Goal: Information Seeking & Learning: Learn about a topic

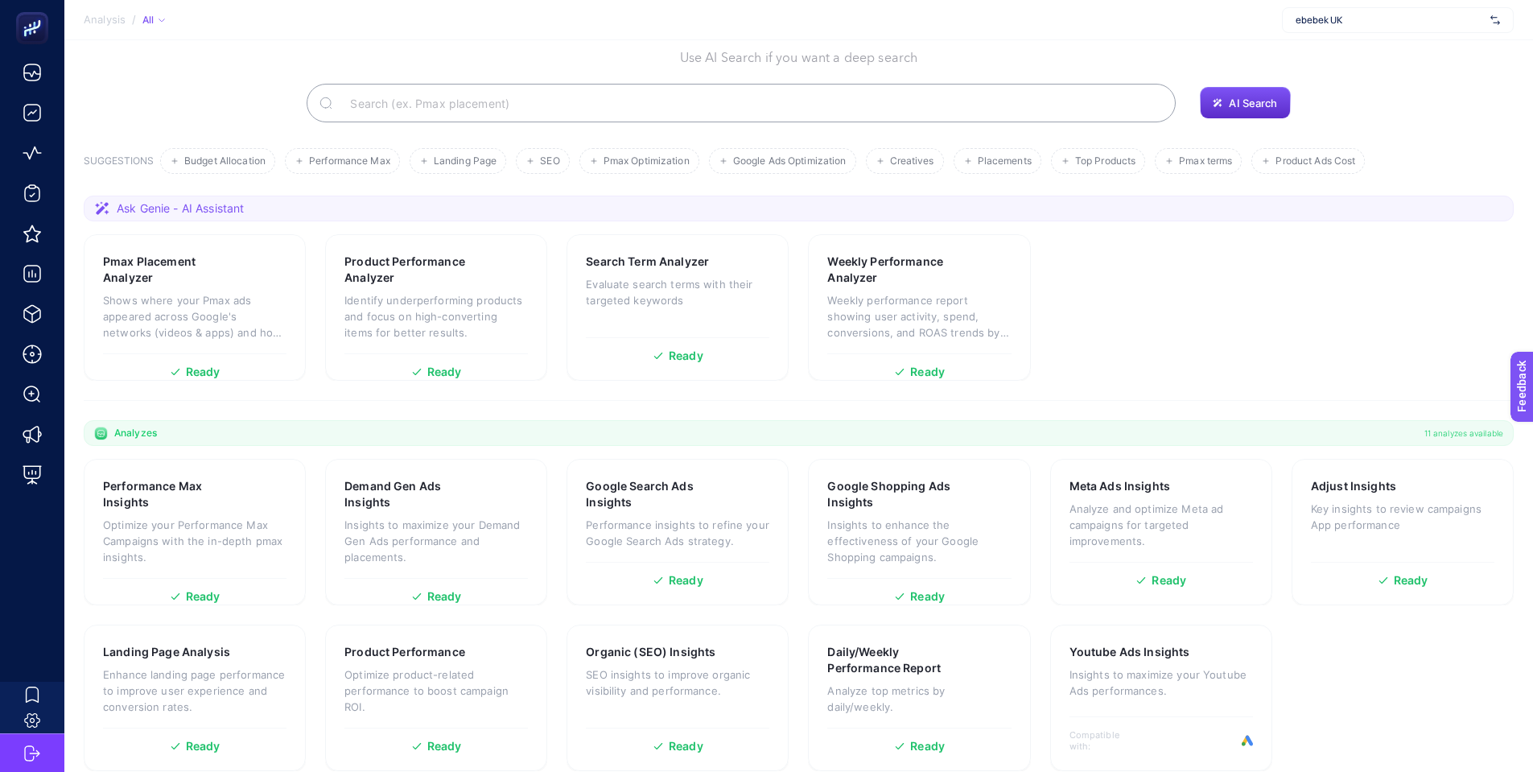
scroll to position [99, 0]
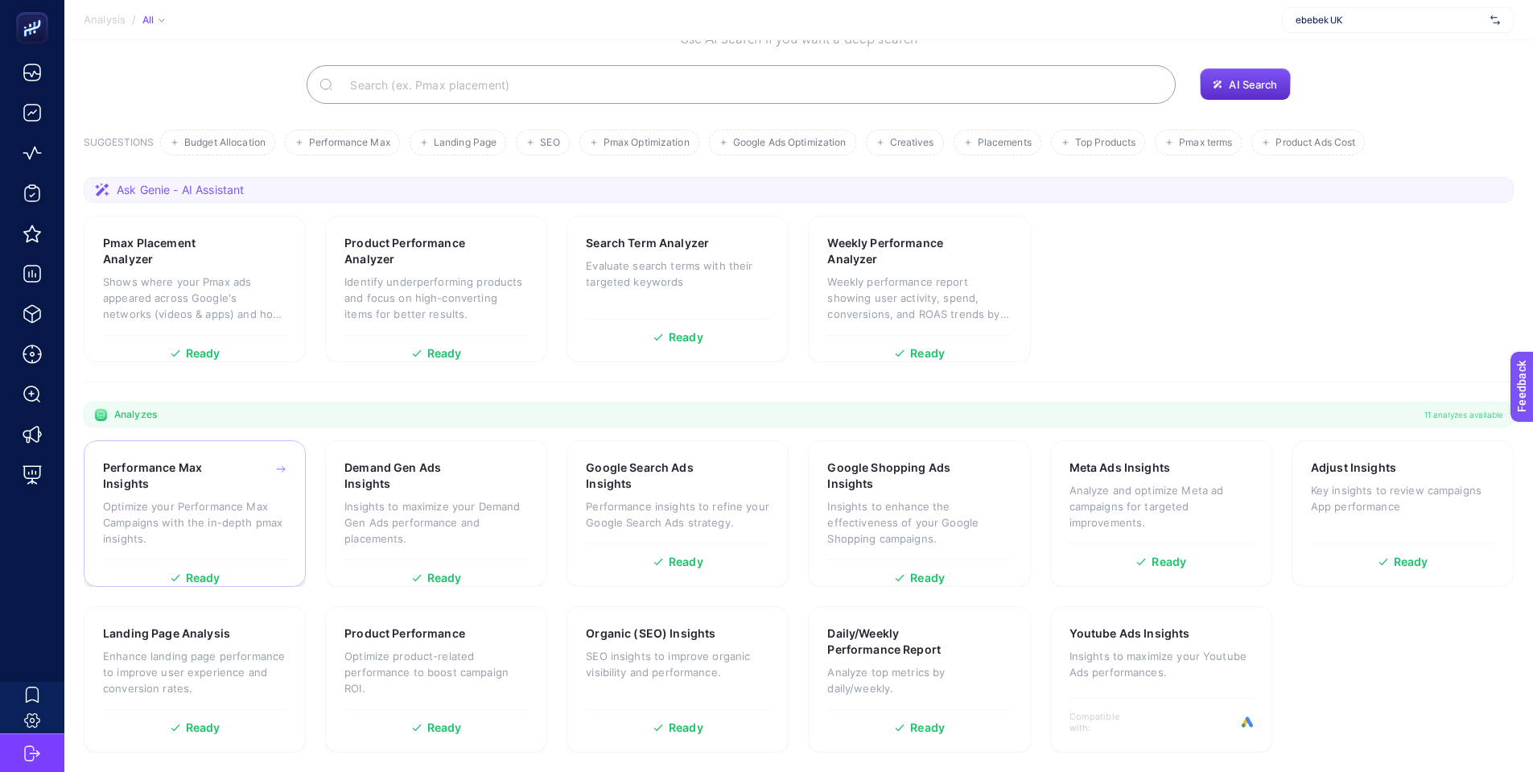
click at [164, 488] on h3 "Performance Max Insights" at bounding box center [170, 476] width 134 height 32
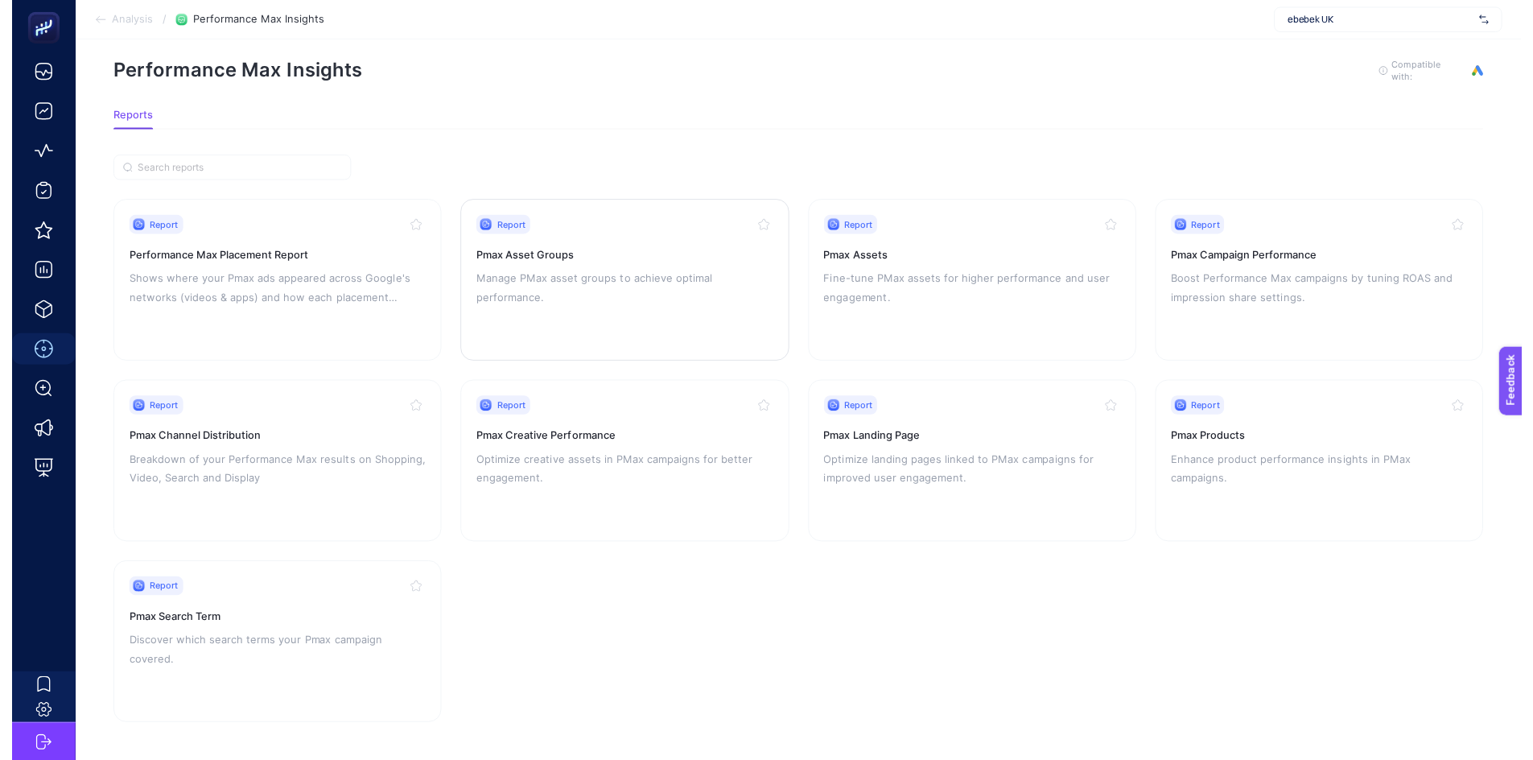
scroll to position [30, 0]
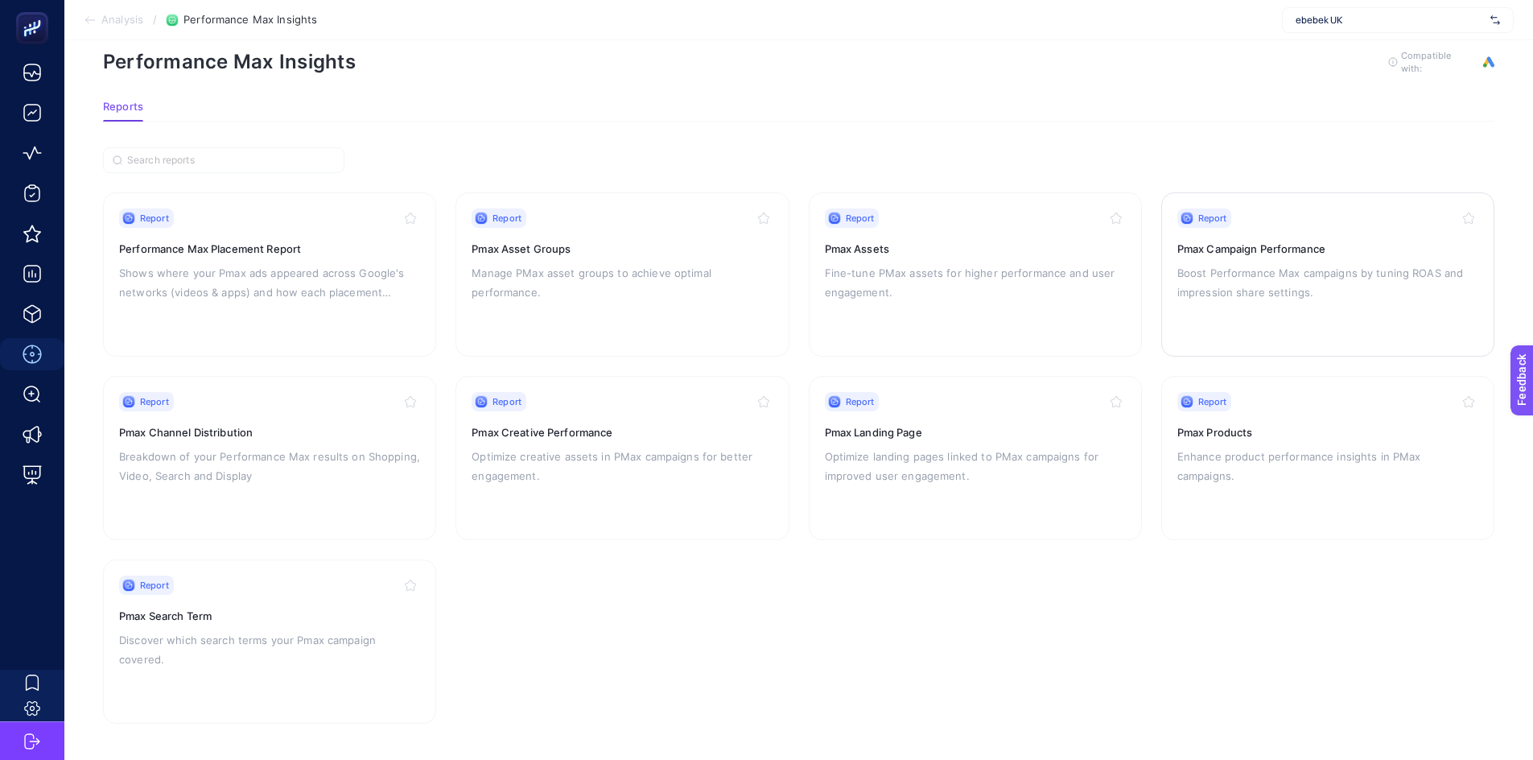
click at [1278, 270] on p "Boost Performance Max campaigns by tuning ROAS and impression share settings." at bounding box center [1328, 282] width 301 height 39
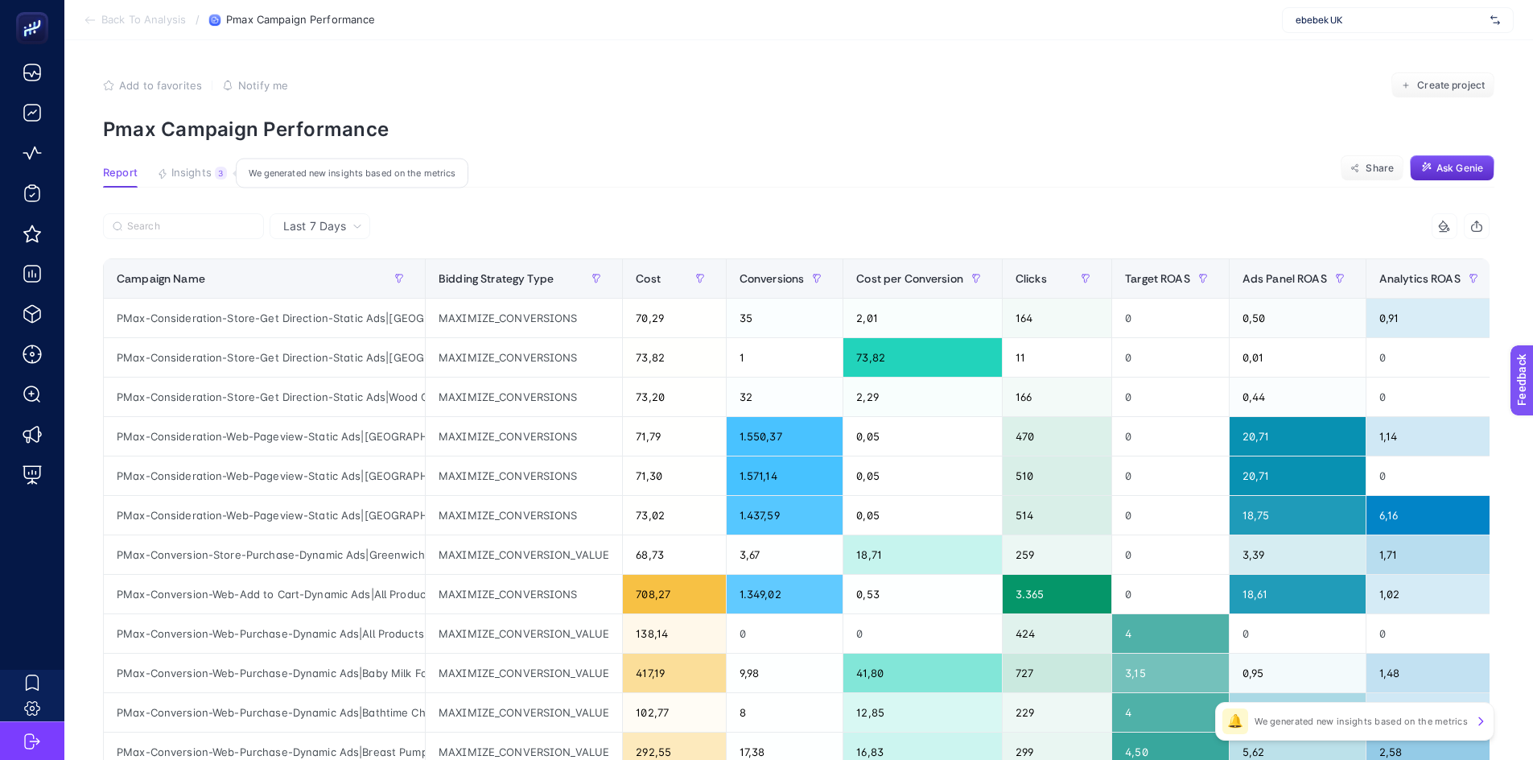
click at [199, 171] on span "Insights" at bounding box center [191, 173] width 40 height 13
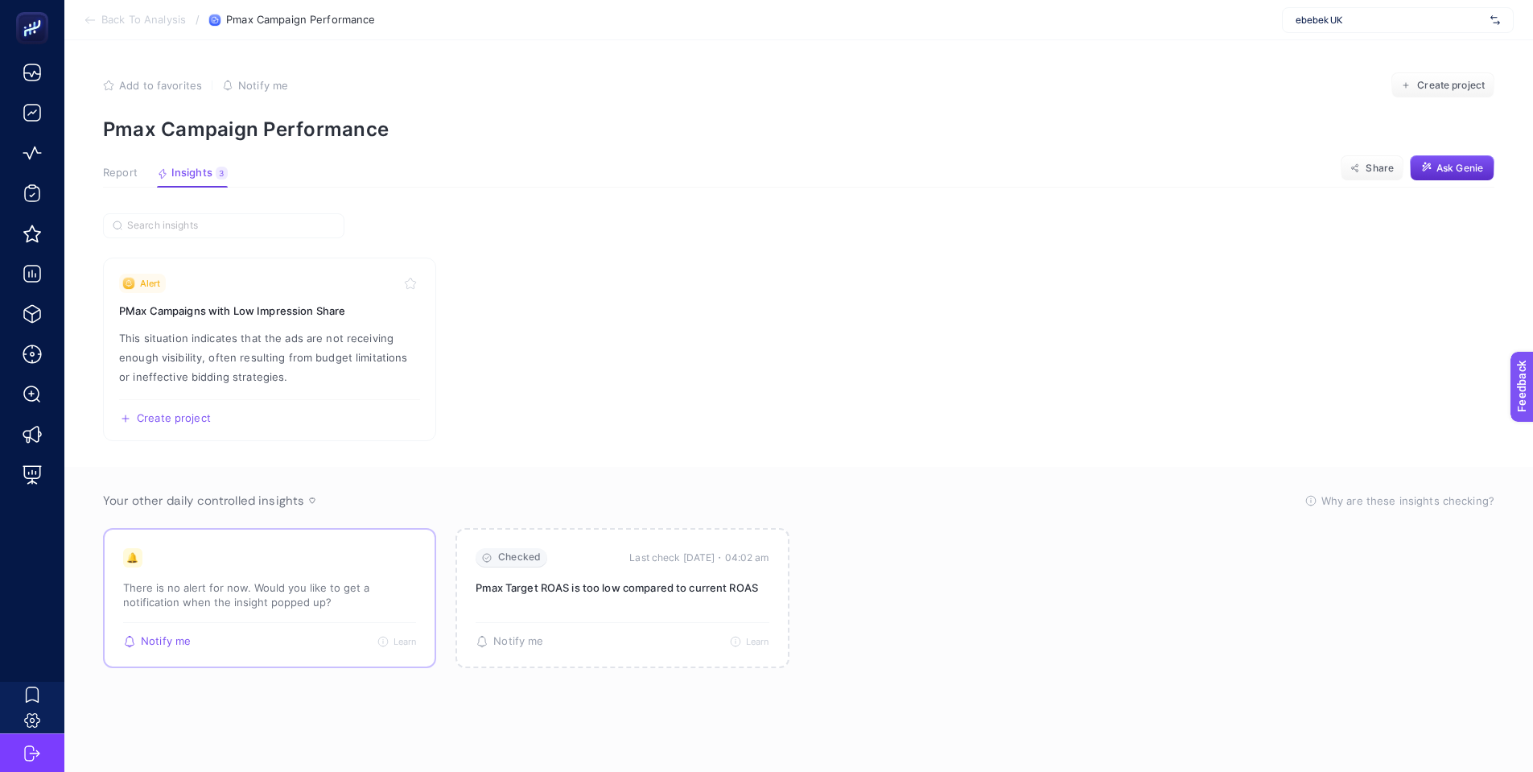
click at [128, 645] on icon "Notify me" at bounding box center [129, 646] width 3 height 2
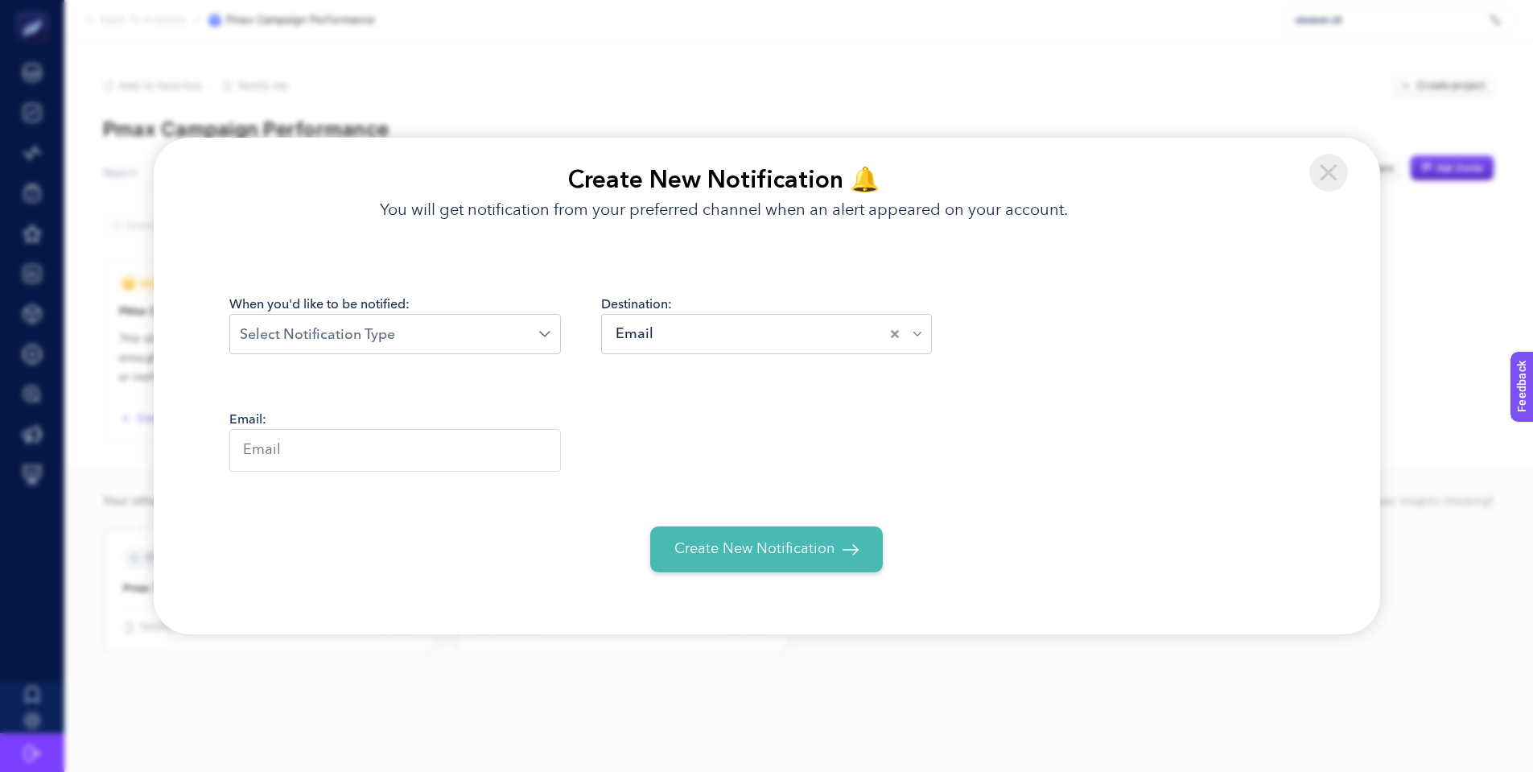
click at [514, 336] on input "Search for option" at bounding box center [389, 335] width 299 height 22
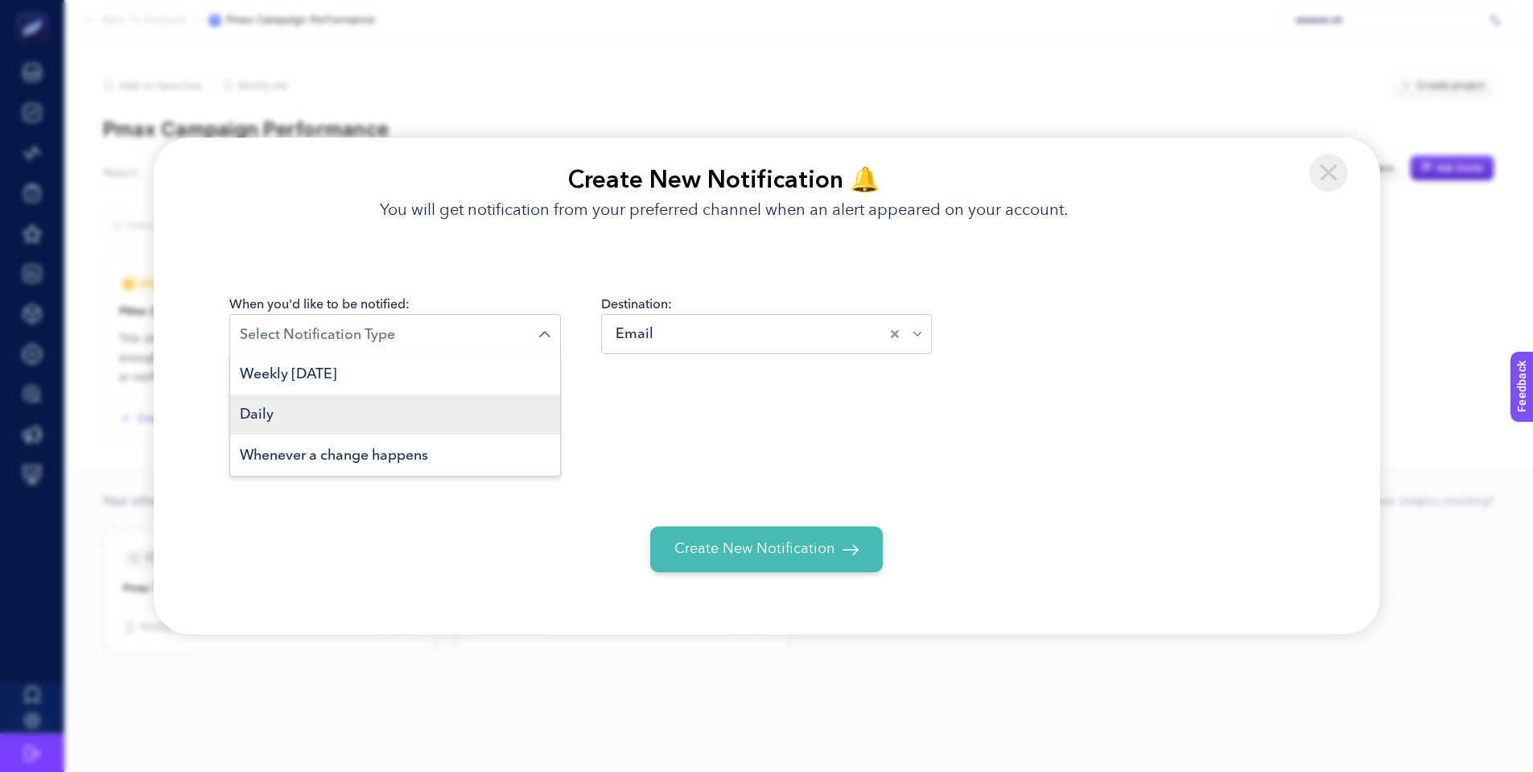
click at [325, 435] on li "Daily" at bounding box center [395, 414] width 330 height 41
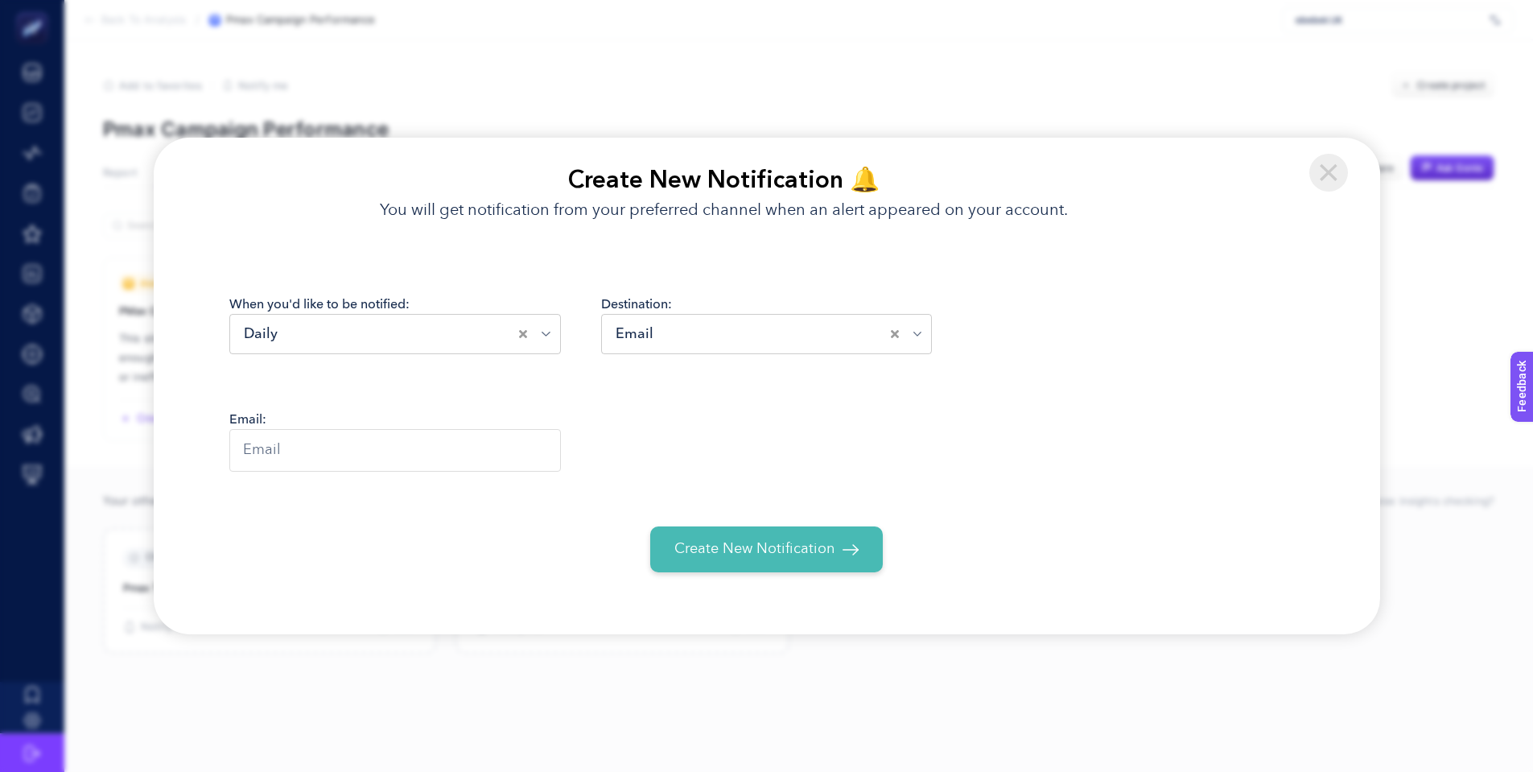
click at [761, 560] on span "Create New Notification" at bounding box center [755, 549] width 160 height 22
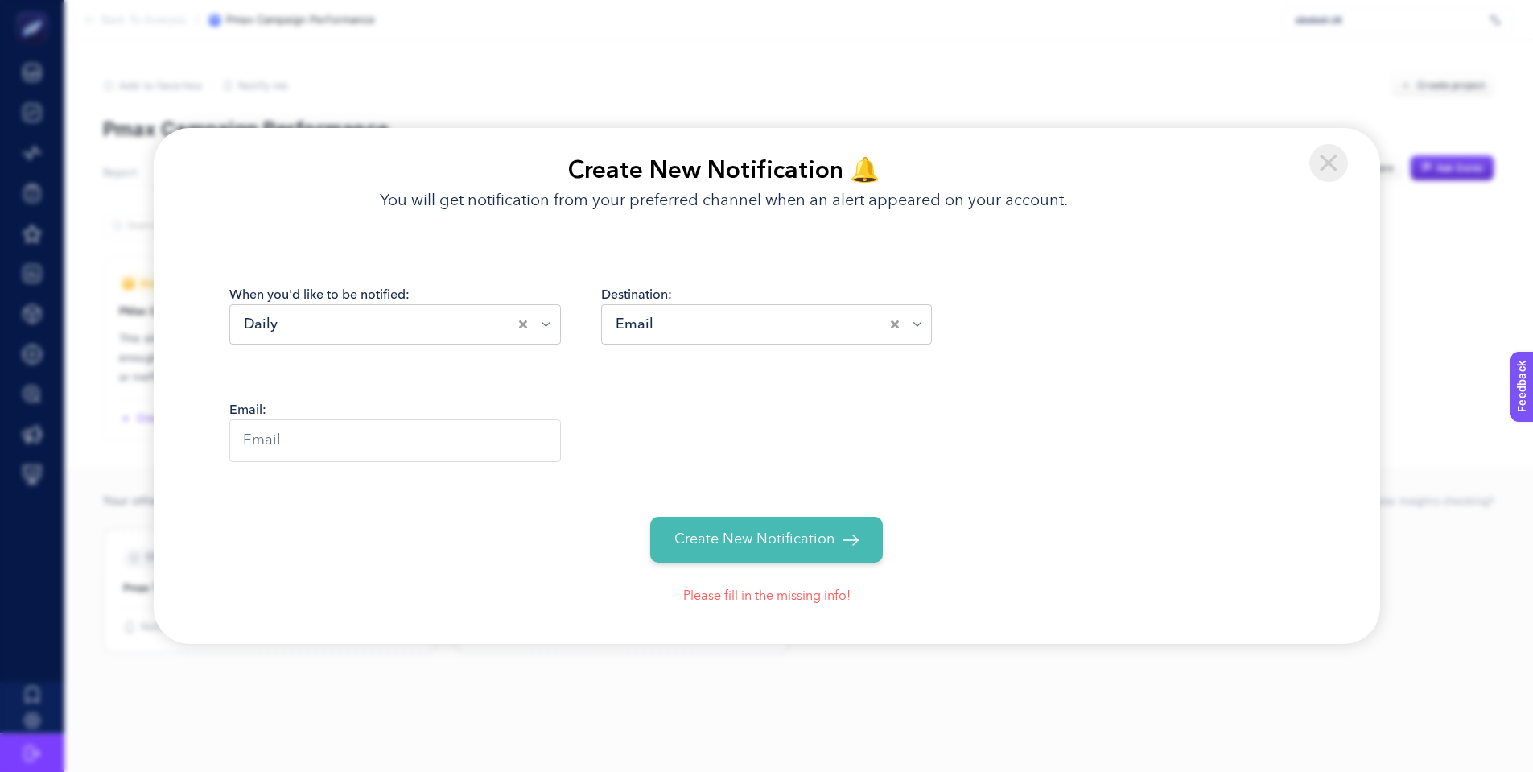
click at [307, 453] on input "text" at bounding box center [395, 440] width 332 height 43
type input "[PERSON_NAME][EMAIL_ADDRESS][DOMAIN_NAME]"
click at [778, 545] on span "Create New Notification" at bounding box center [755, 540] width 160 height 22
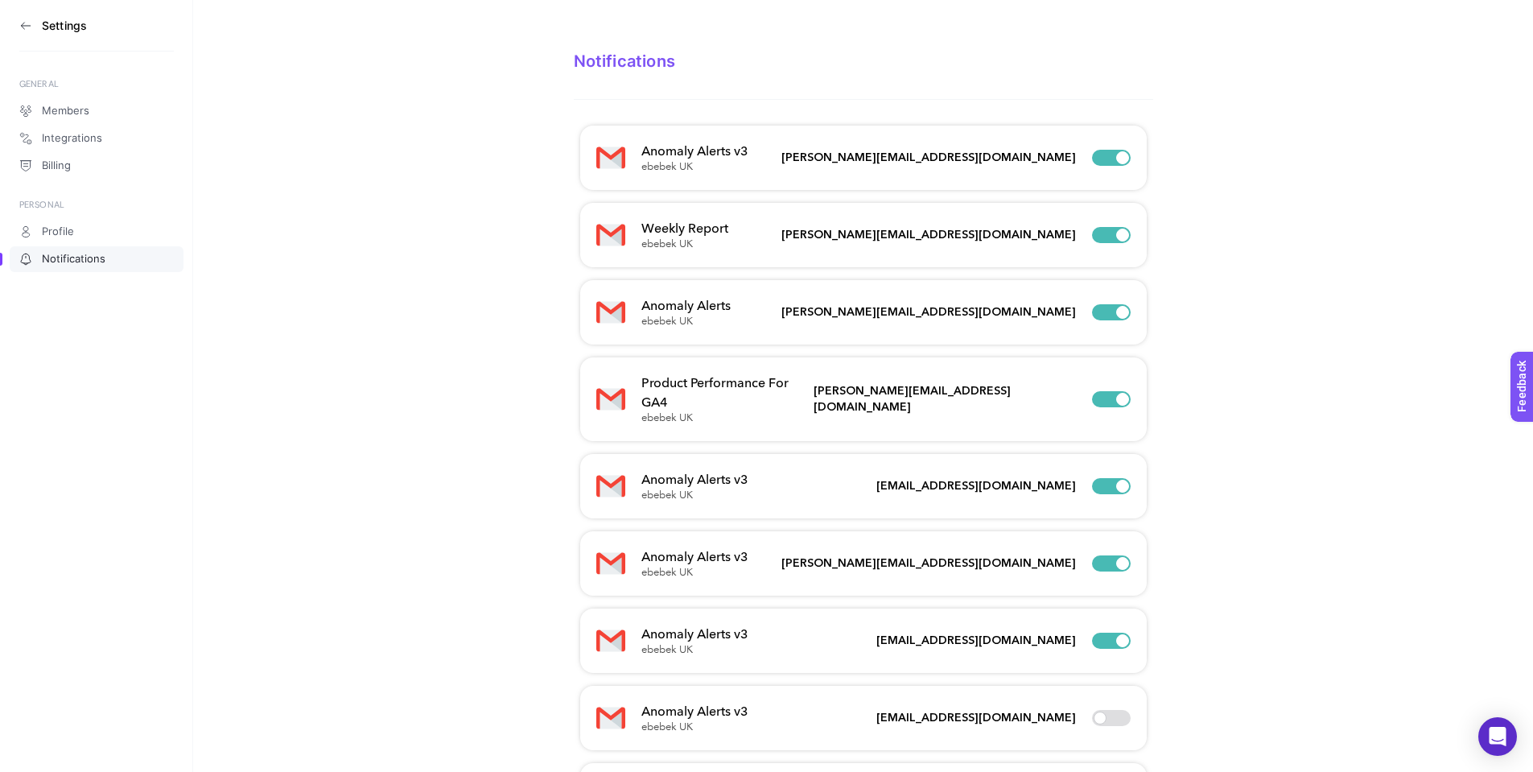
click at [29, 29] on icon at bounding box center [25, 25] width 13 height 13
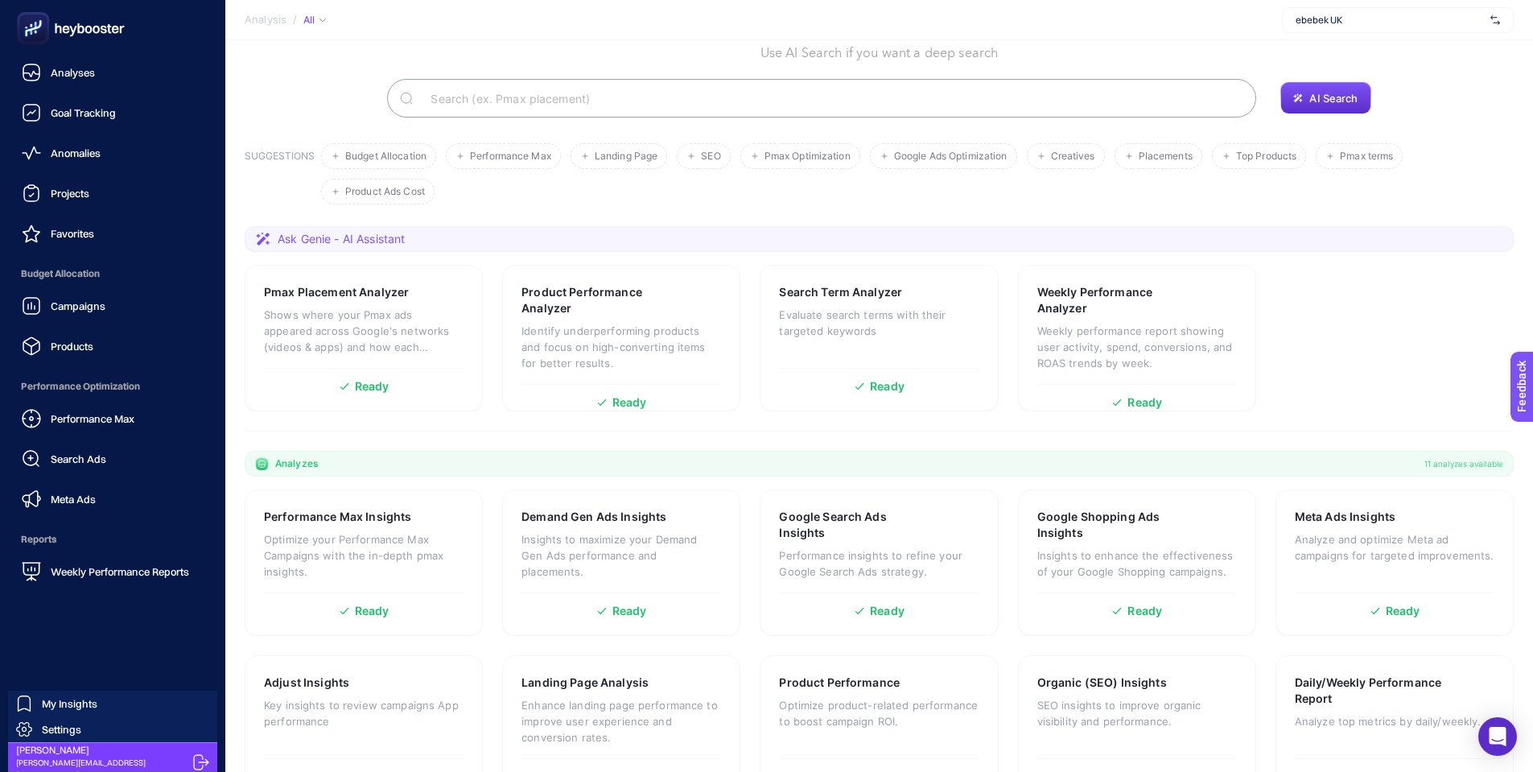
scroll to position [99, 0]
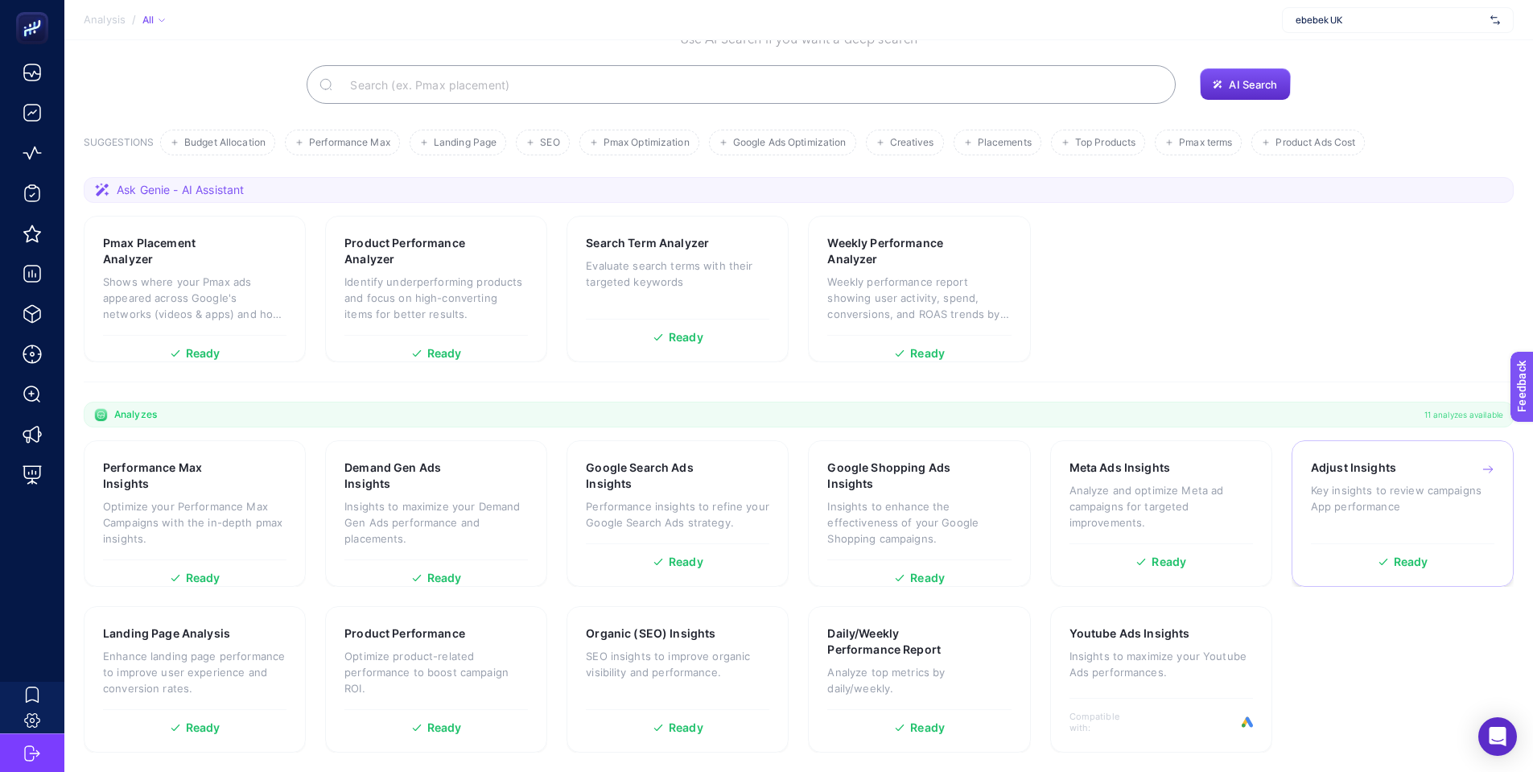
click at [1372, 477] on div "Adjust Insights Key insights to review campaigns App performance" at bounding box center [1403, 498] width 184 height 76
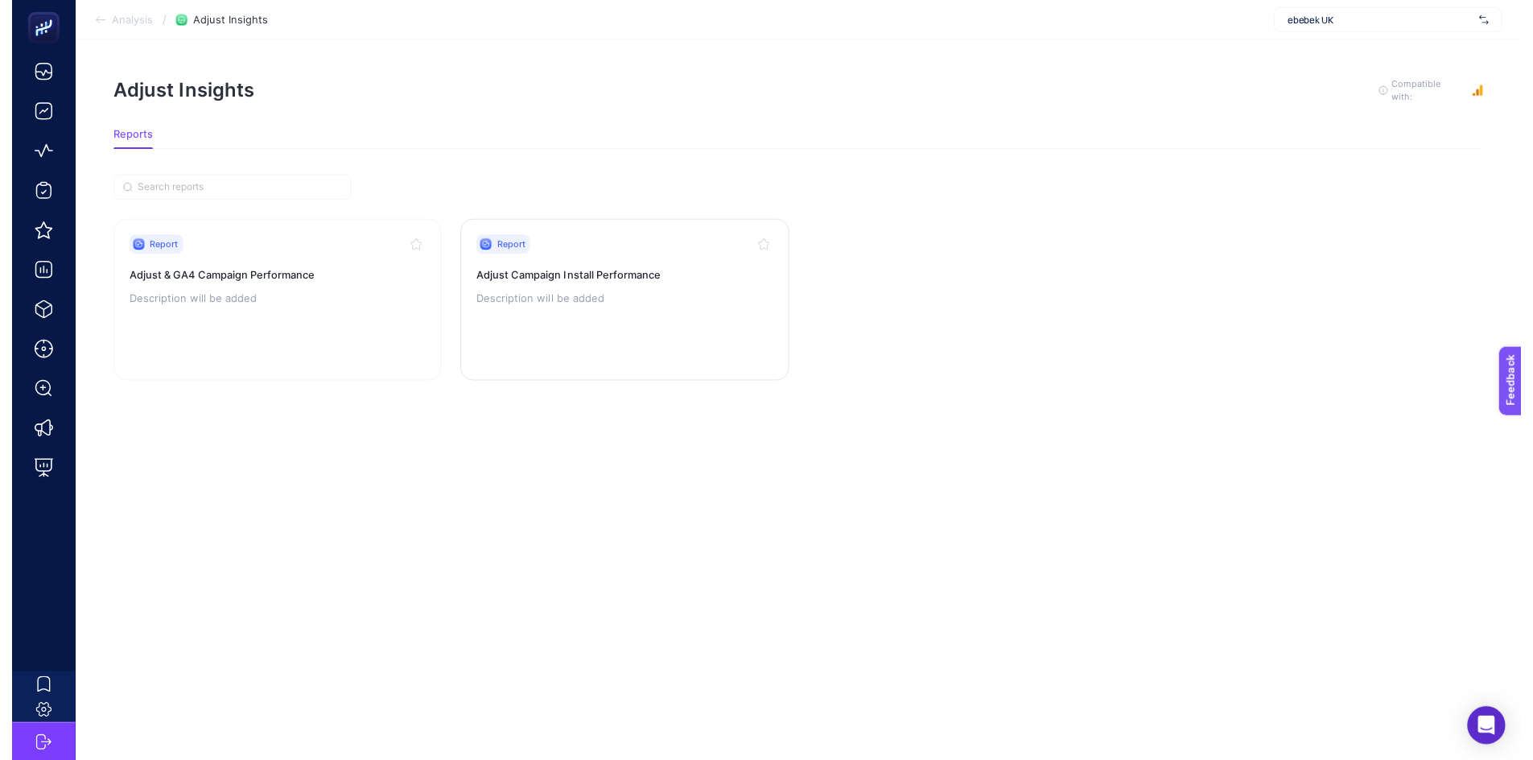
scroll to position [12, 0]
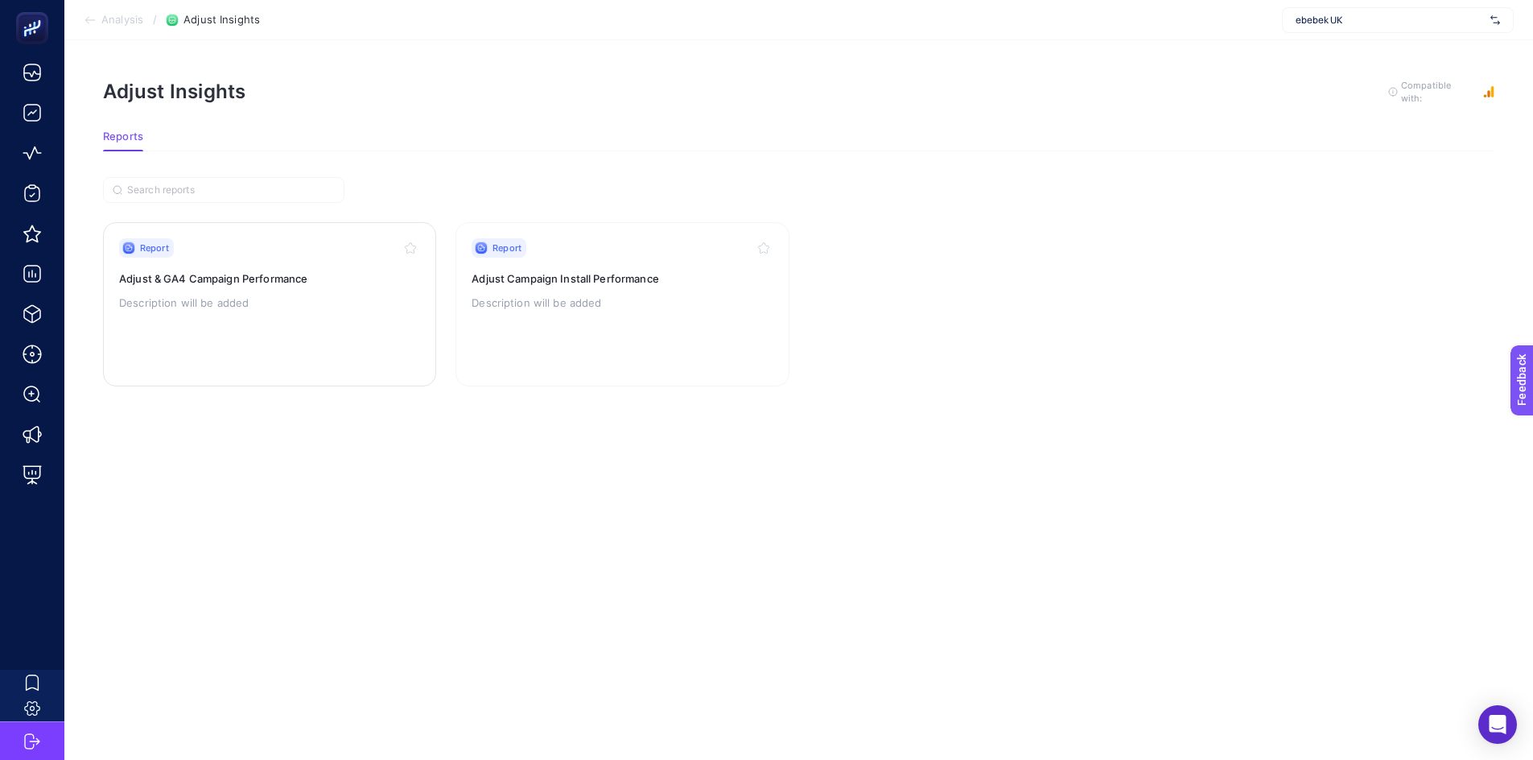
click at [273, 270] on h3 "Adjust & GA4 Campaign Performance" at bounding box center [269, 278] width 301 height 16
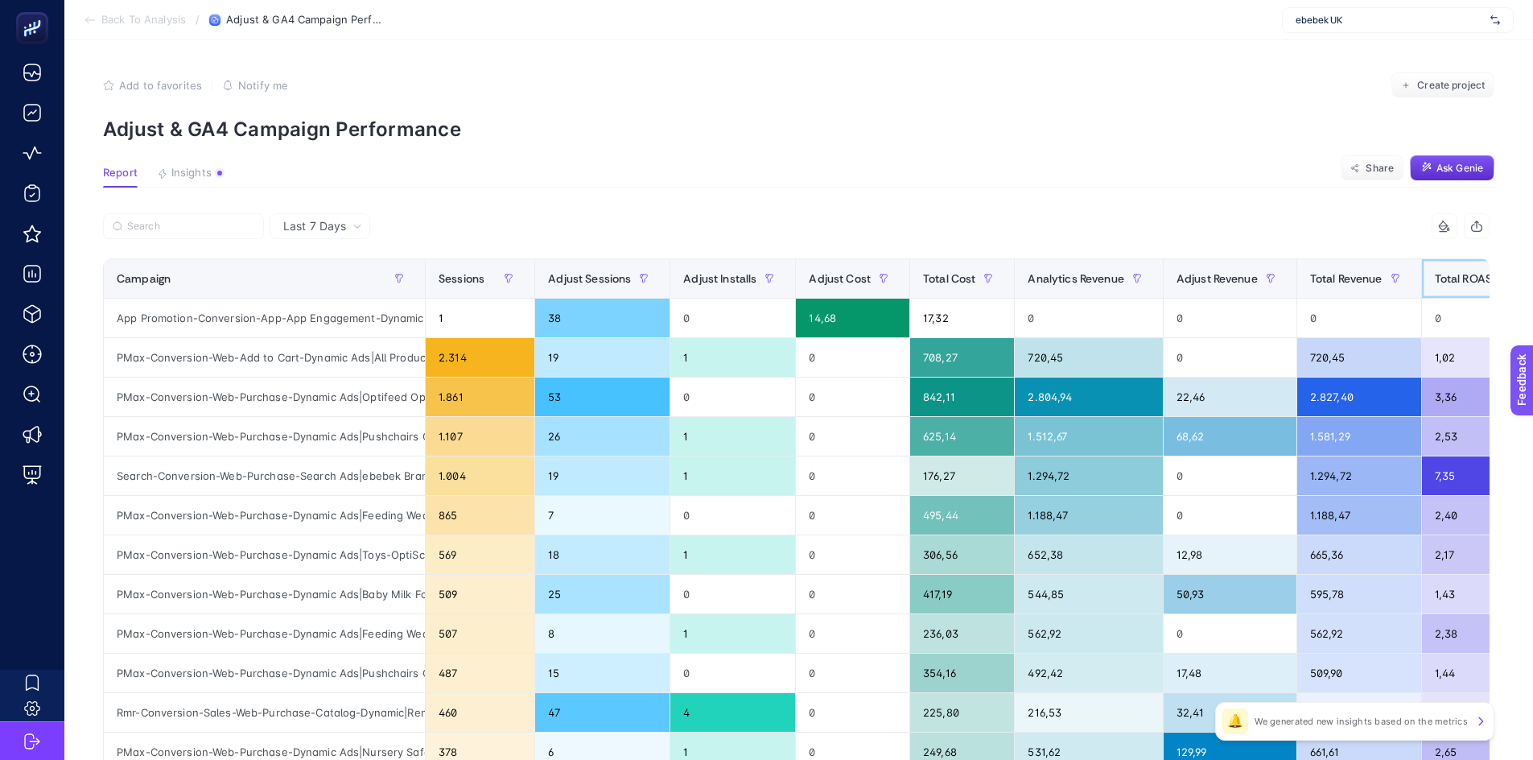
click at [1460, 279] on span "Total ROAS" at bounding box center [1463, 278] width 57 height 13
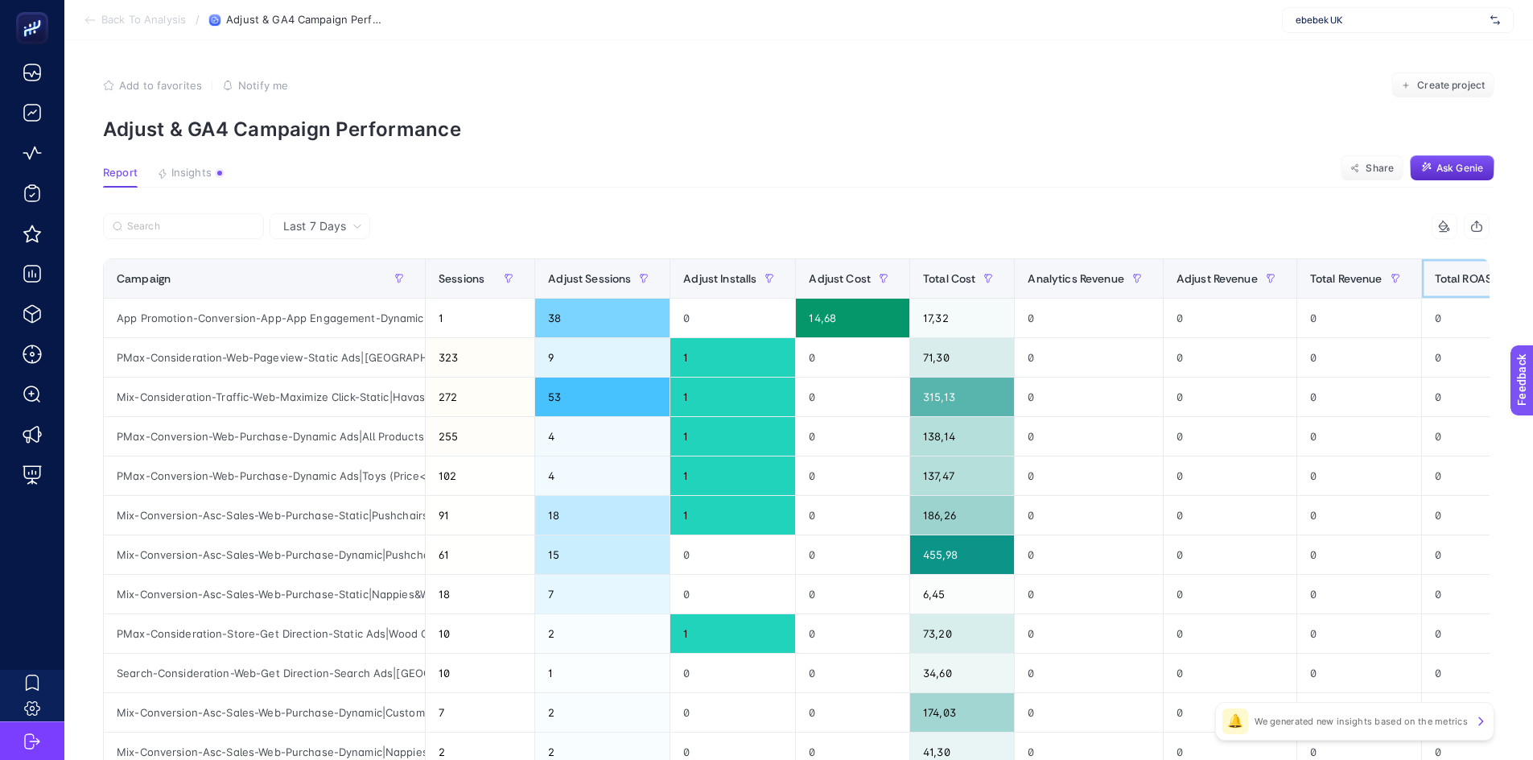
click at [1450, 279] on span "Total ROAS" at bounding box center [1463, 278] width 57 height 13
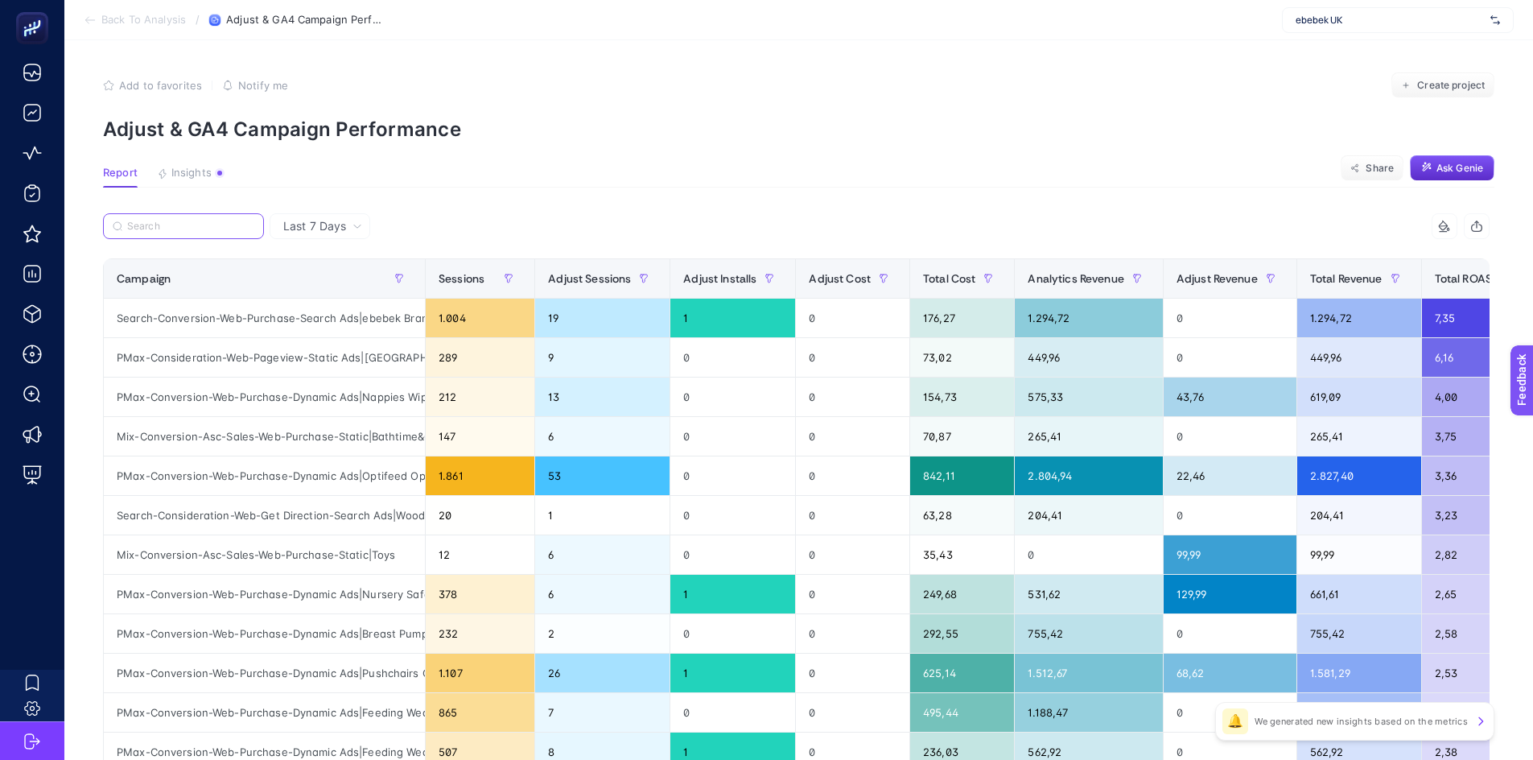
click at [186, 223] on input "Search" at bounding box center [190, 227] width 127 height 12
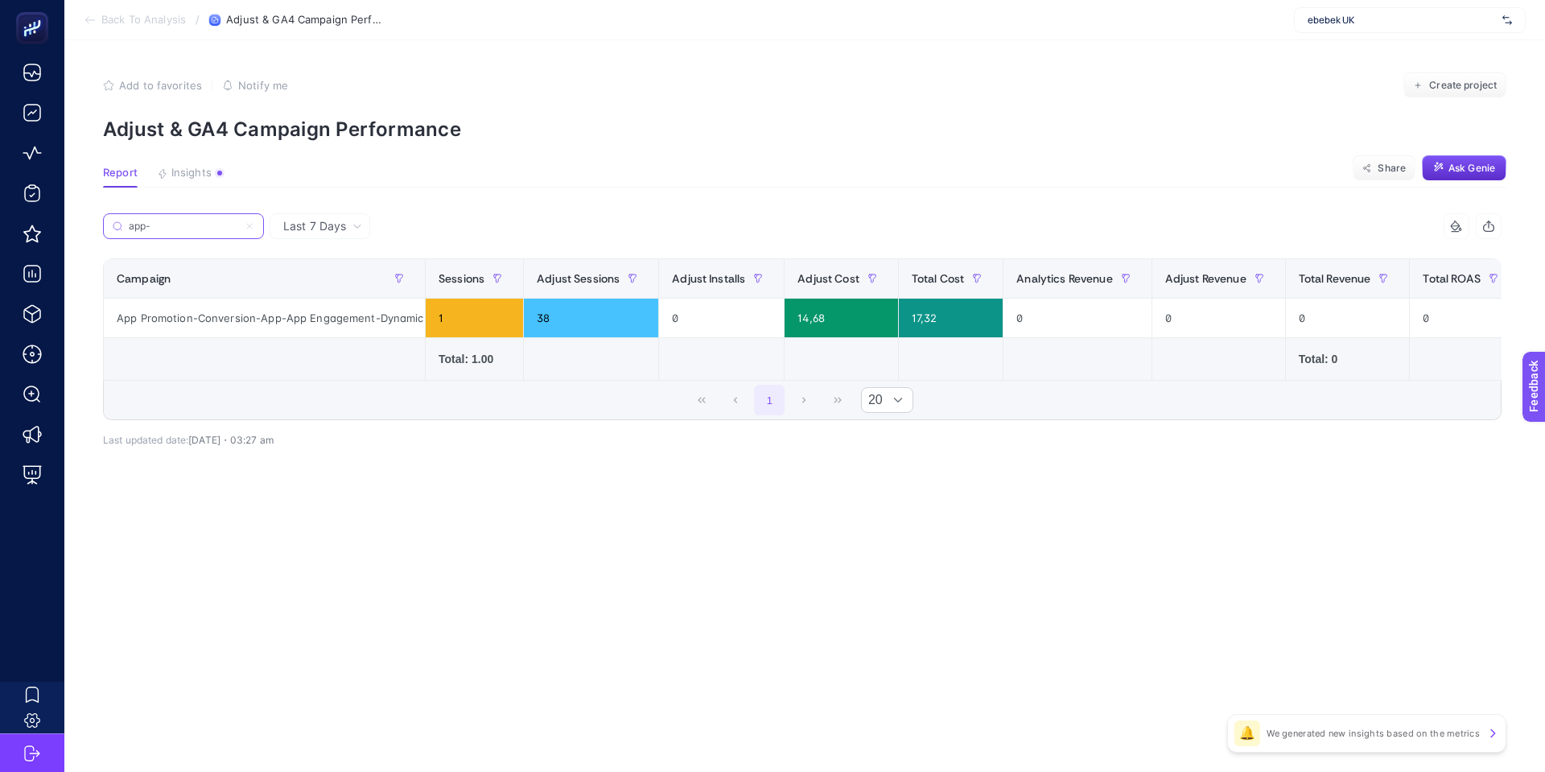
type input "app"
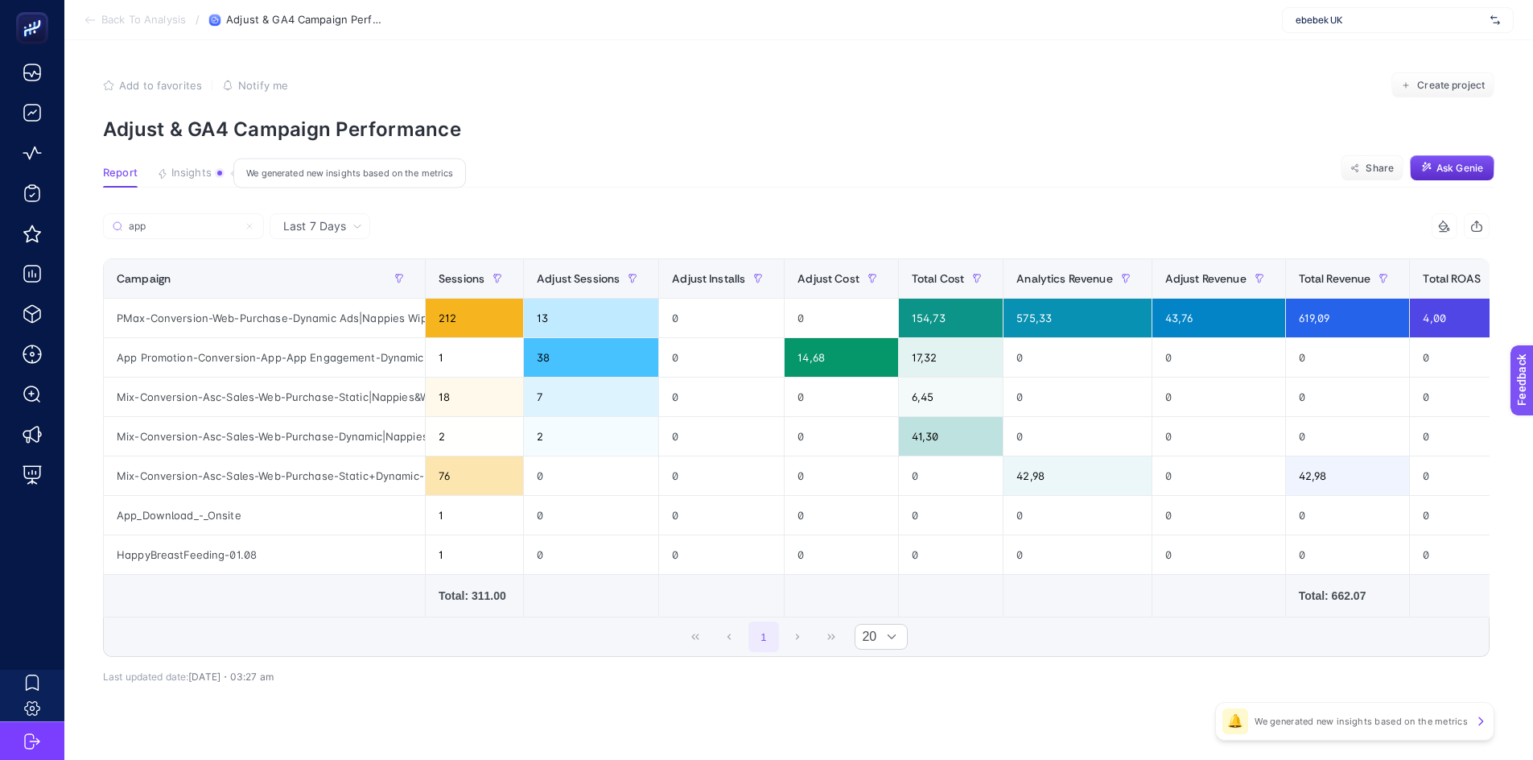
click at [177, 173] on span "Insights" at bounding box center [191, 173] width 40 height 13
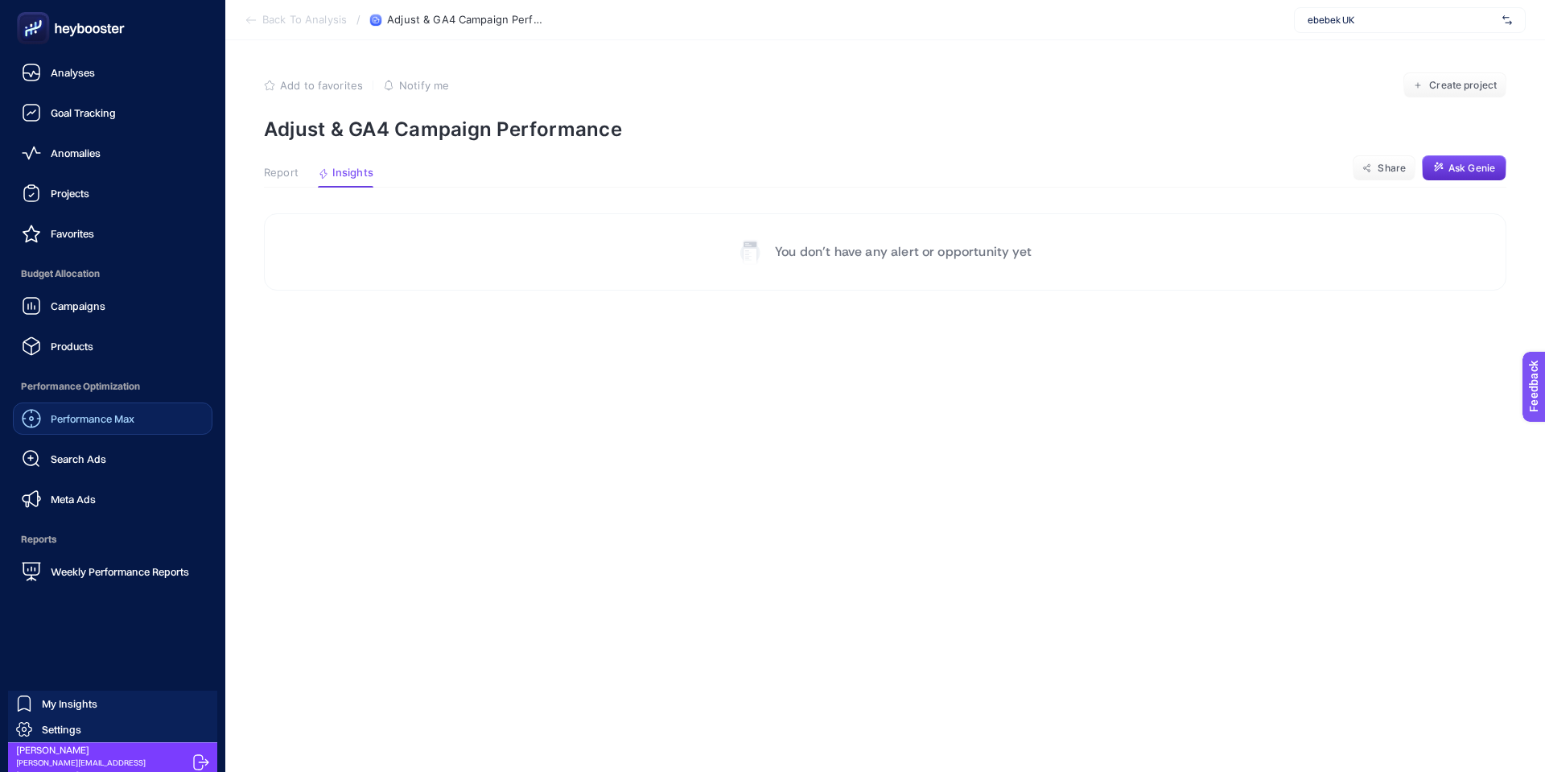
click at [76, 421] on span "Performance Max" at bounding box center [93, 418] width 84 height 13
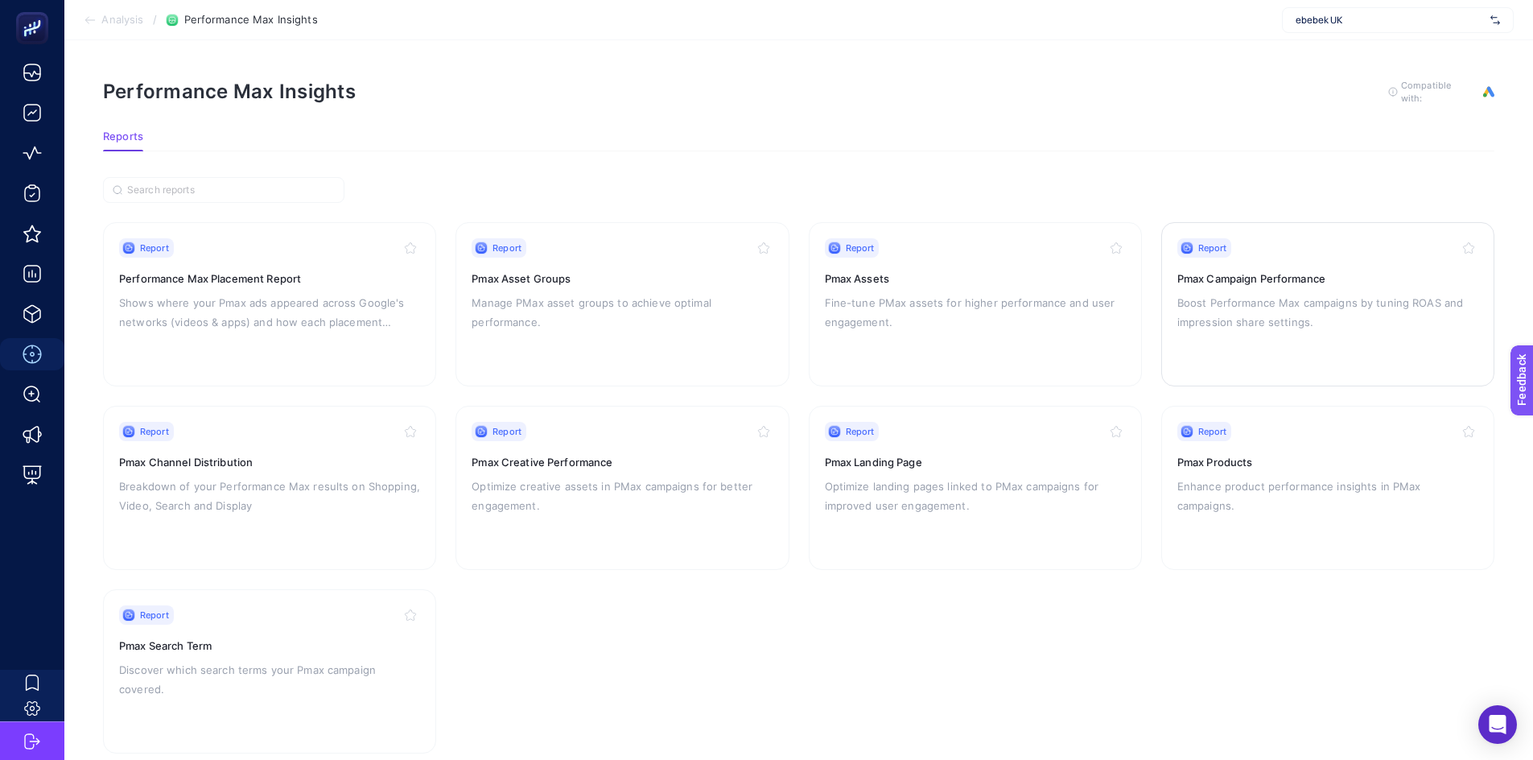
click at [1306, 284] on div "Report Pmax Campaign Performance Boost Performance Max campaigns by tuning ROAS…" at bounding box center [1328, 304] width 301 height 132
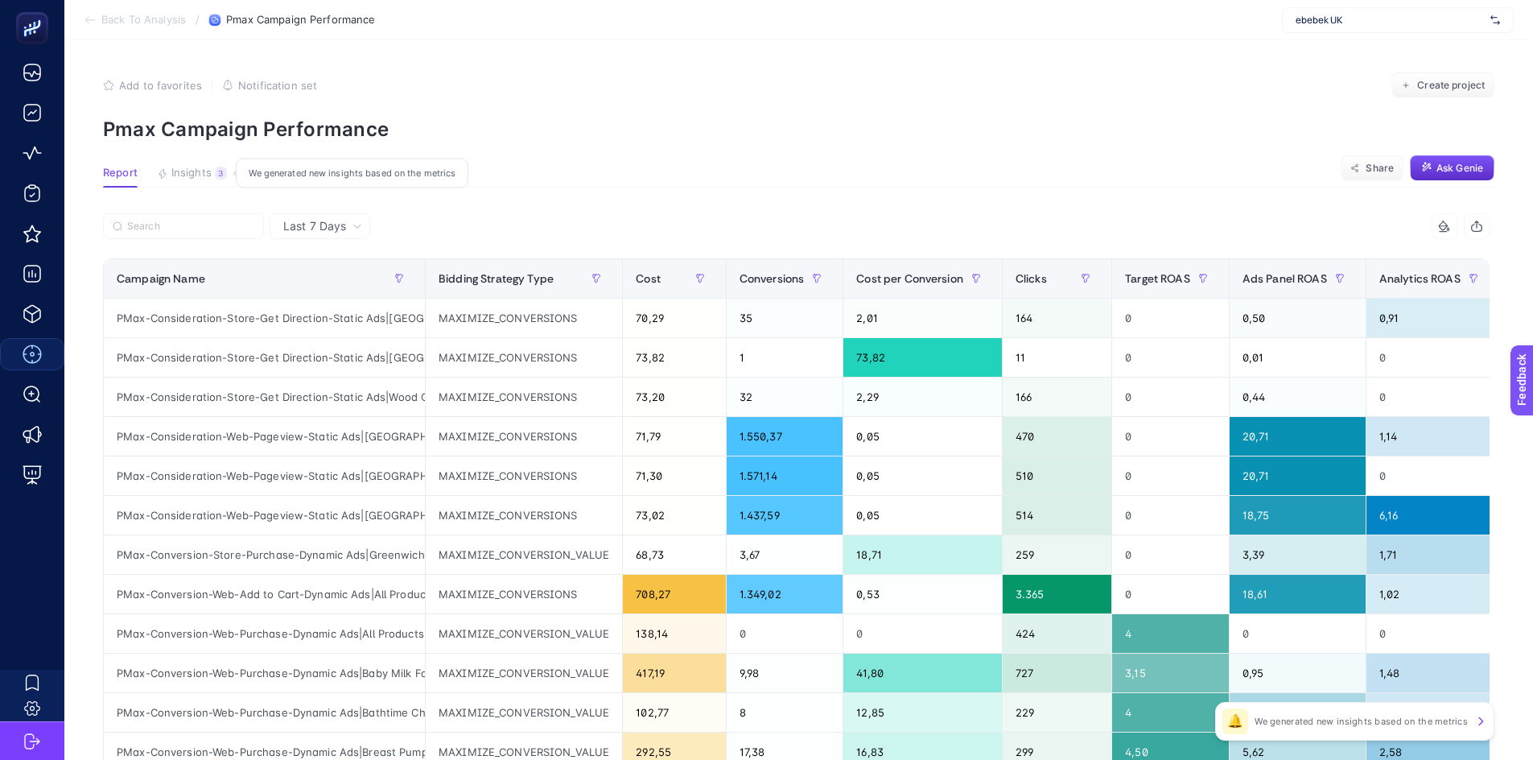
click at [217, 179] on div "3" at bounding box center [221, 173] width 12 height 13
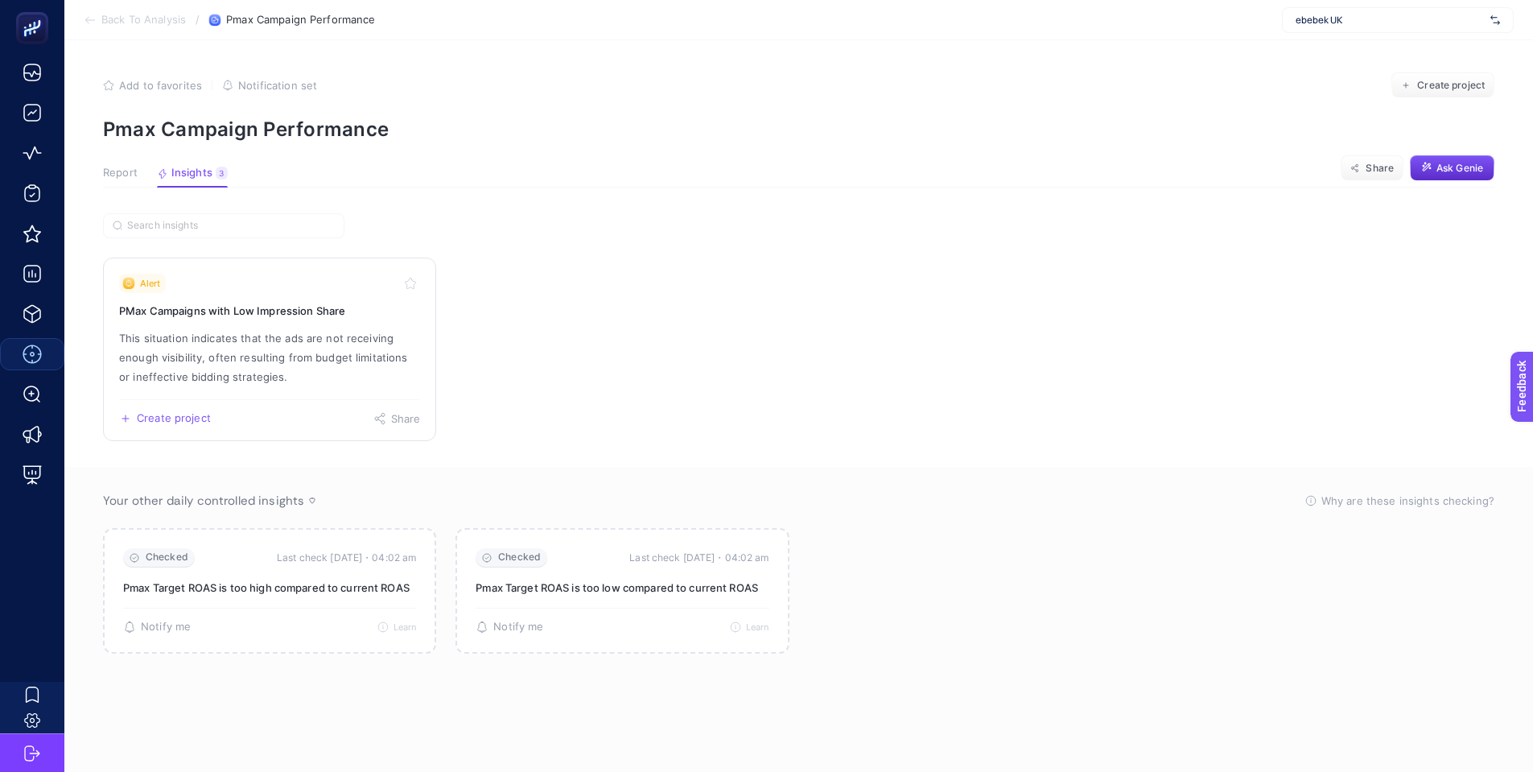
click at [284, 330] on p "This situation indicates that the ads are not receiving enough visibility, ofte…" at bounding box center [269, 357] width 301 height 58
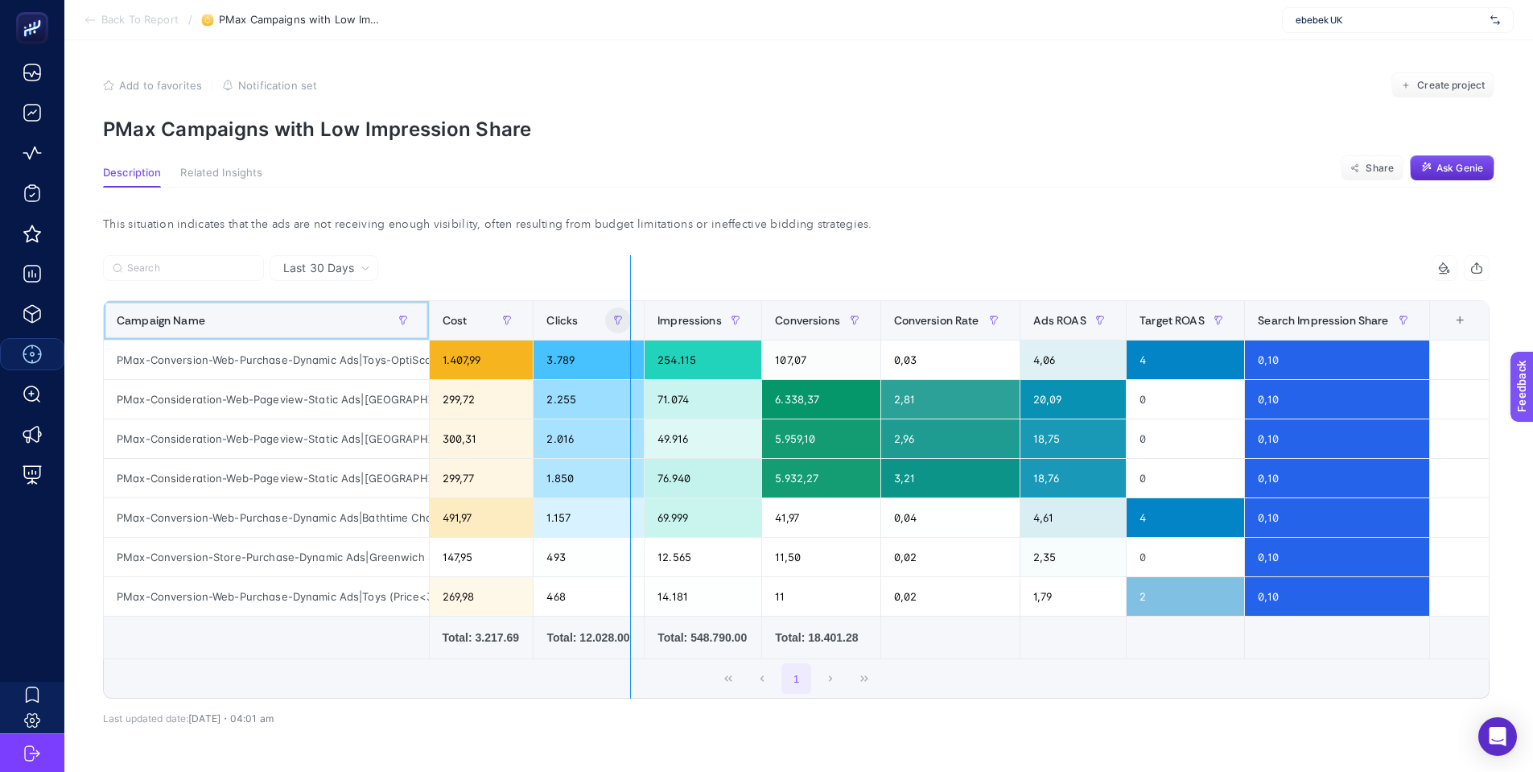
drag, startPoint x: 427, startPoint y: 320, endPoint x: 630, endPoint y: 312, distance: 203.8
click at [630, 312] on div "8 items selected Campaign Name Cost Clicks Impressions Conversions Conversion R…" at bounding box center [796, 477] width 1387 height 444
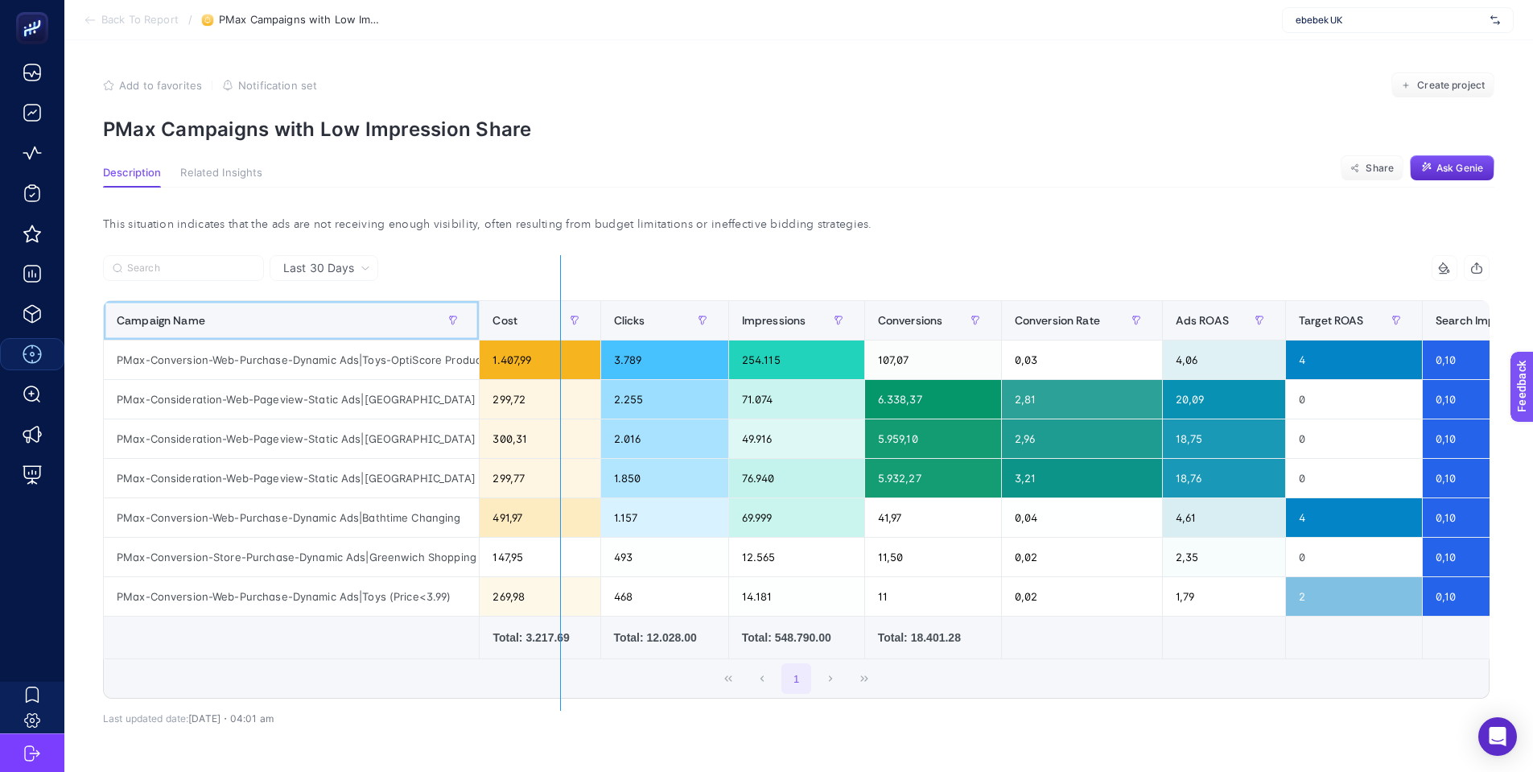
drag, startPoint x: 472, startPoint y: 317, endPoint x: 560, endPoint y: 314, distance: 88.6
click at [560, 314] on div "8 items selected Campaign Name Cost Clicks Impressions Conversions Conversion R…" at bounding box center [796, 477] width 1387 height 444
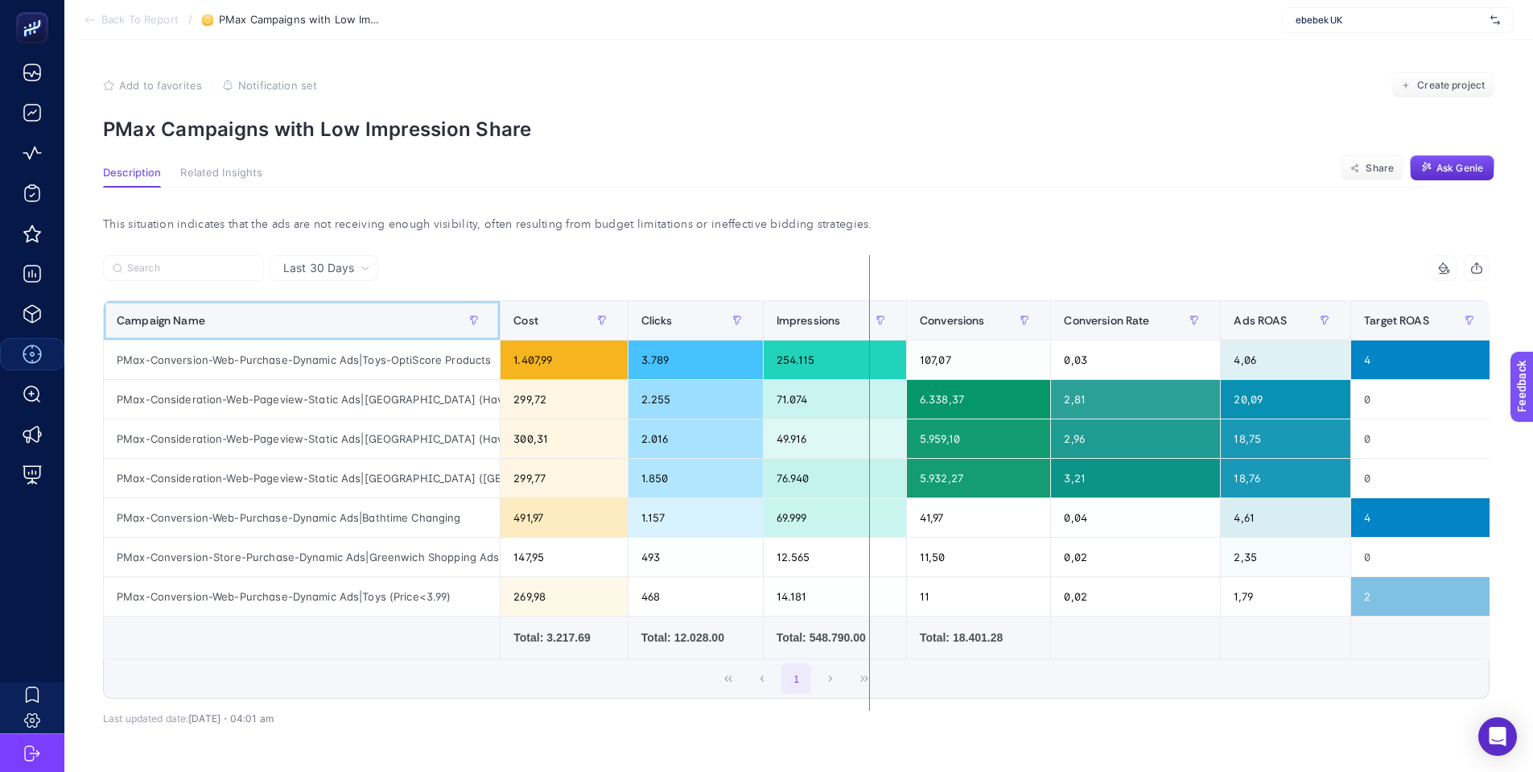
drag, startPoint x: 494, startPoint y: 318, endPoint x: 869, endPoint y: 319, distance: 375.1
click at [869, 319] on div "8 items selected Campaign Name Cost Clicks Impressions Conversions Conversion R…" at bounding box center [796, 477] width 1387 height 444
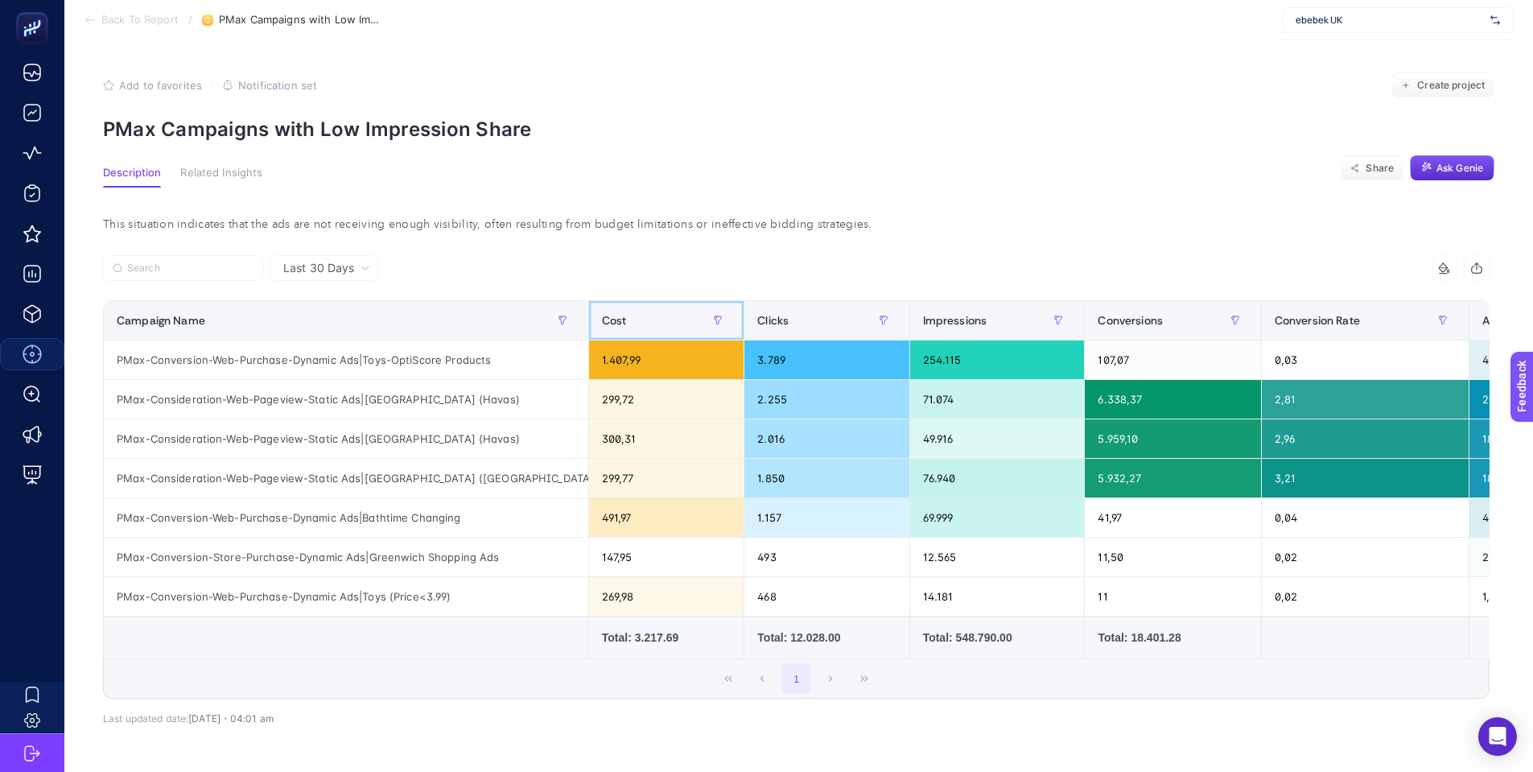
drag, startPoint x: 550, startPoint y: 327, endPoint x: 288, endPoint y: 321, distance: 261.7
click at [288, 321] on tr "Campaign Name Cost Clicks Impressions Conversions Conversion Rate Ads ROAS Targ…" at bounding box center [1136, 320] width 2065 height 39
click at [593, 277] on div at bounding box center [450, 272] width 694 height 35
drag, startPoint x: 579, startPoint y: 314, endPoint x: 372, endPoint y: 317, distance: 206.9
click at [372, 317] on div "8 items selected Campaign Name Cost Clicks Impressions Conversions Conversion R…" at bounding box center [796, 477] width 1387 height 444
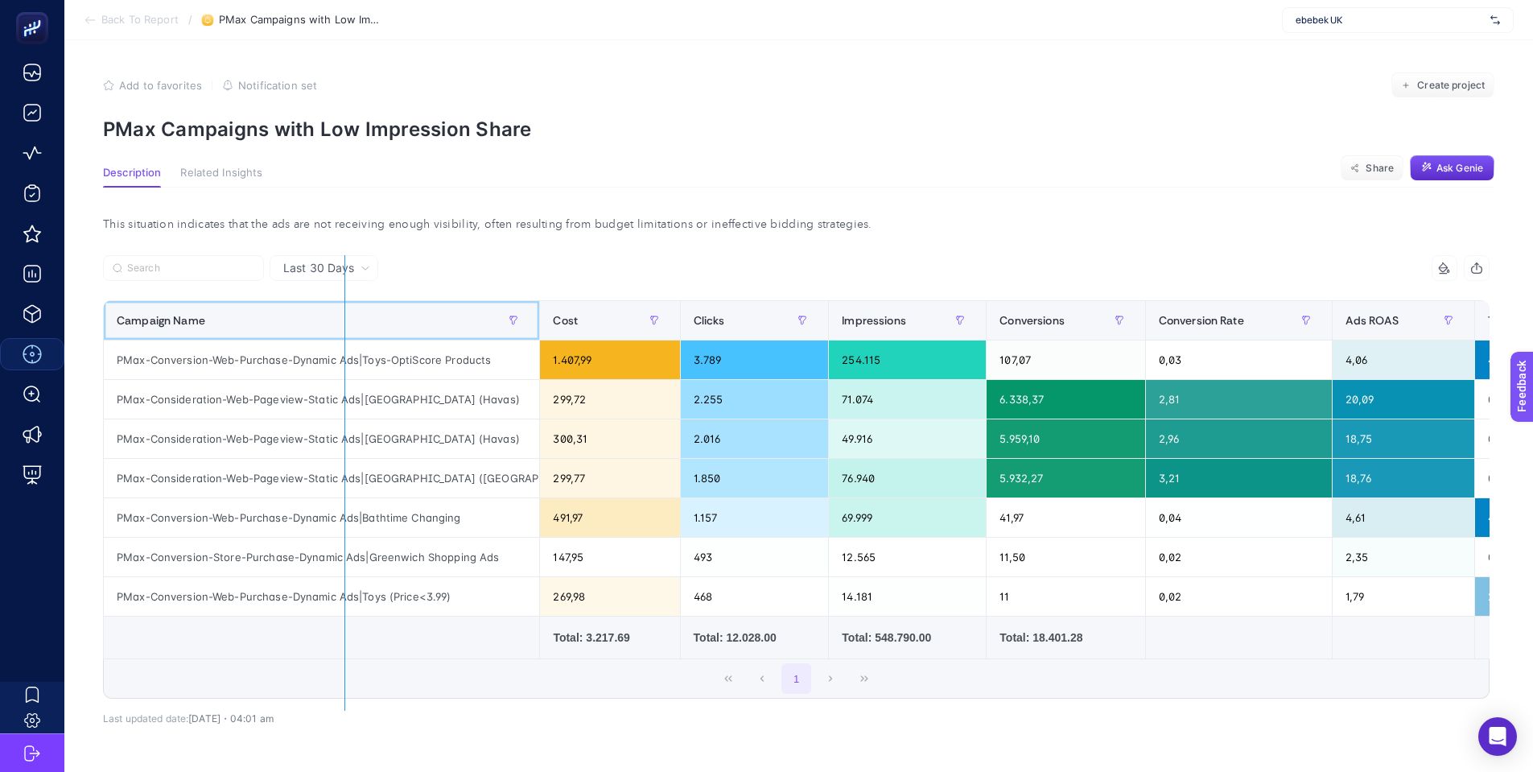
drag, startPoint x: 501, startPoint y: 318, endPoint x: 345, endPoint y: 320, distance: 157.0
click at [345, 320] on div "8 items selected Campaign Name Cost Clicks Impressions Conversions Conversion R…" at bounding box center [796, 477] width 1387 height 444
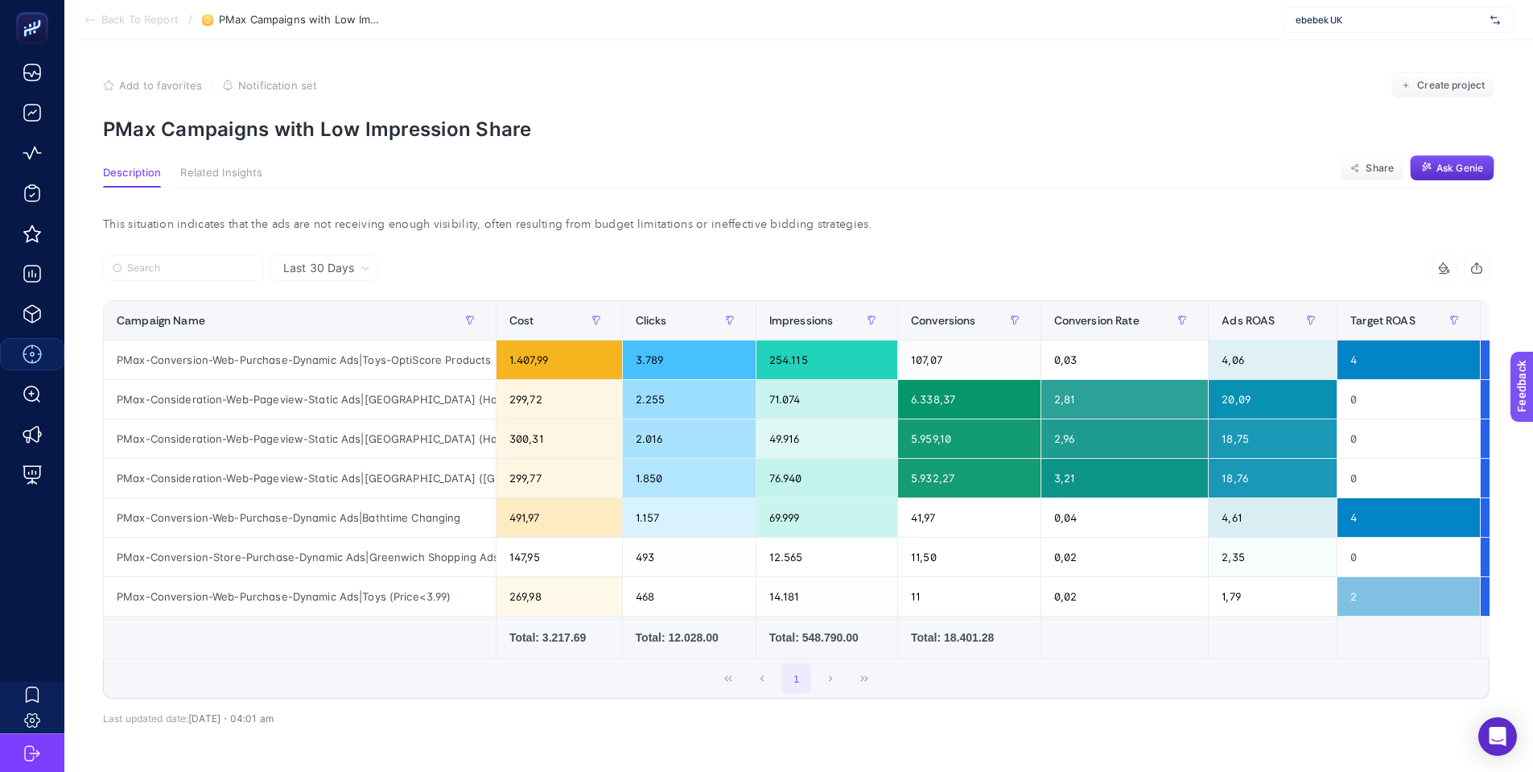
click at [198, 161] on article "Add to favorites false Notification set Create project PMax Campaigns with Low …" at bounding box center [798, 440] width 1469 height 800
click at [204, 175] on span "Related Insights" at bounding box center [221, 173] width 82 height 13
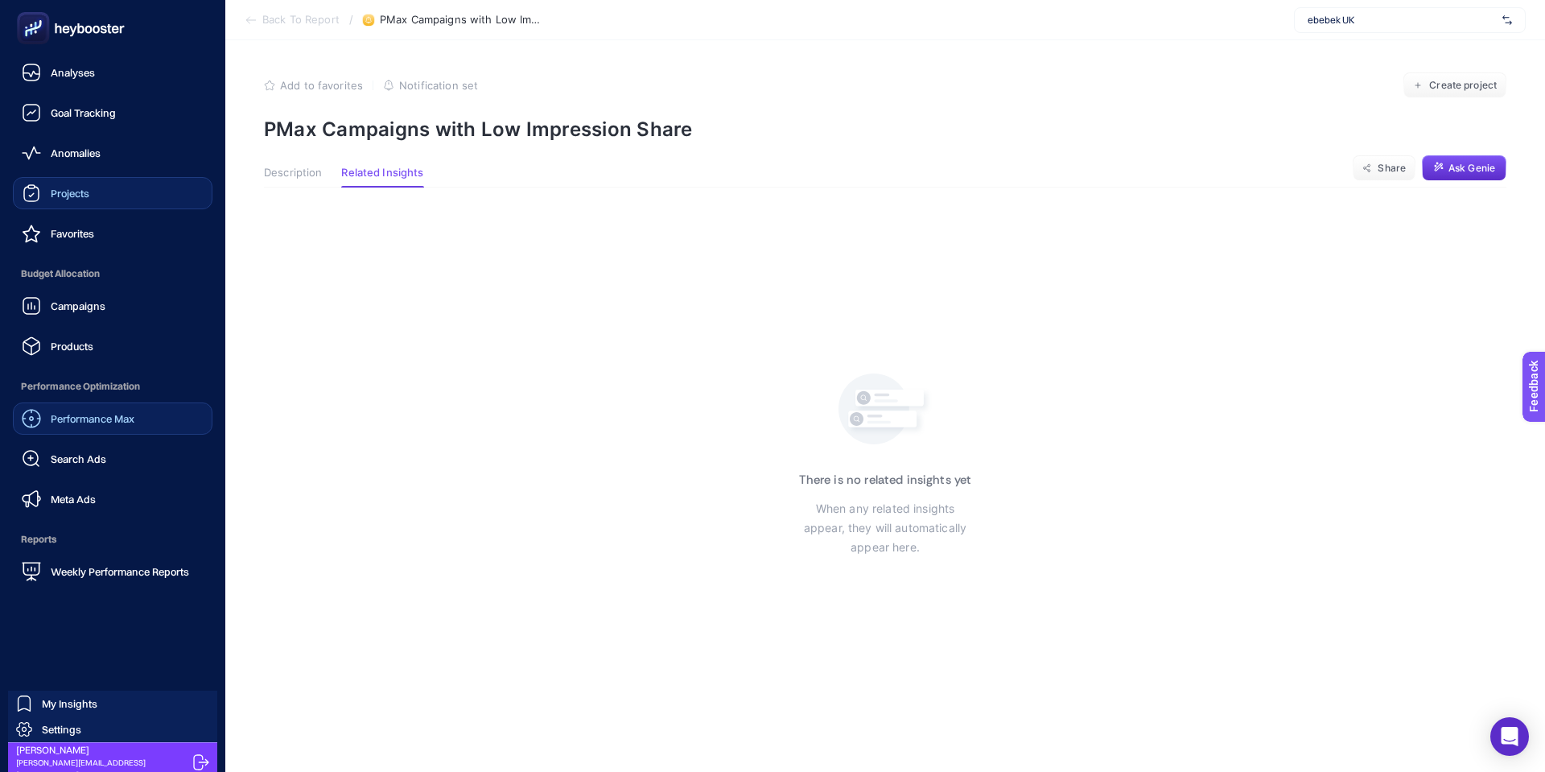
click at [61, 191] on span "Projects" at bounding box center [70, 193] width 39 height 13
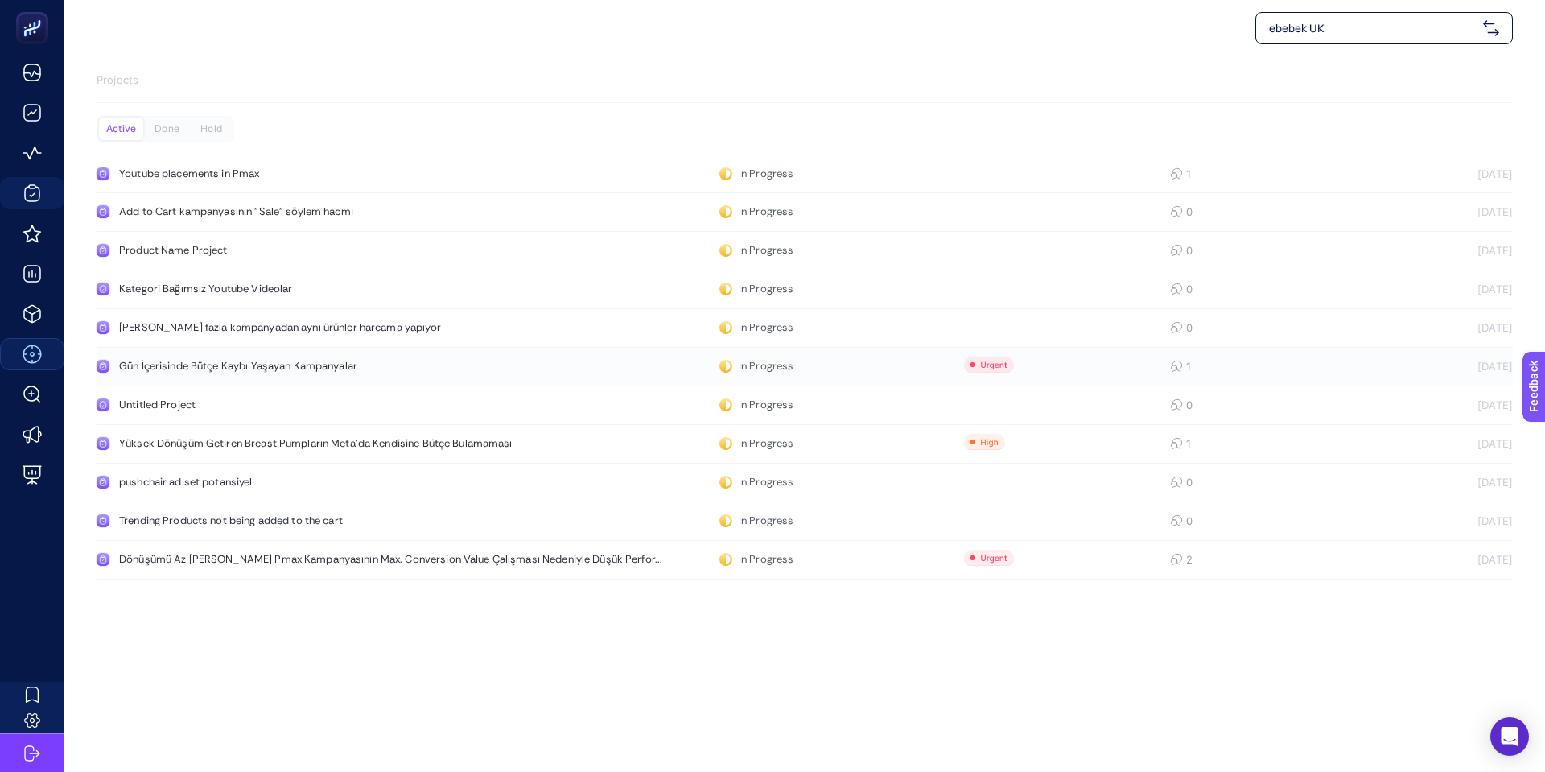
click at [204, 363] on div "Gün İçerisinde Bütçe Kaybı Yaşayan Kampanyalar" at bounding box center [305, 366] width 372 height 13
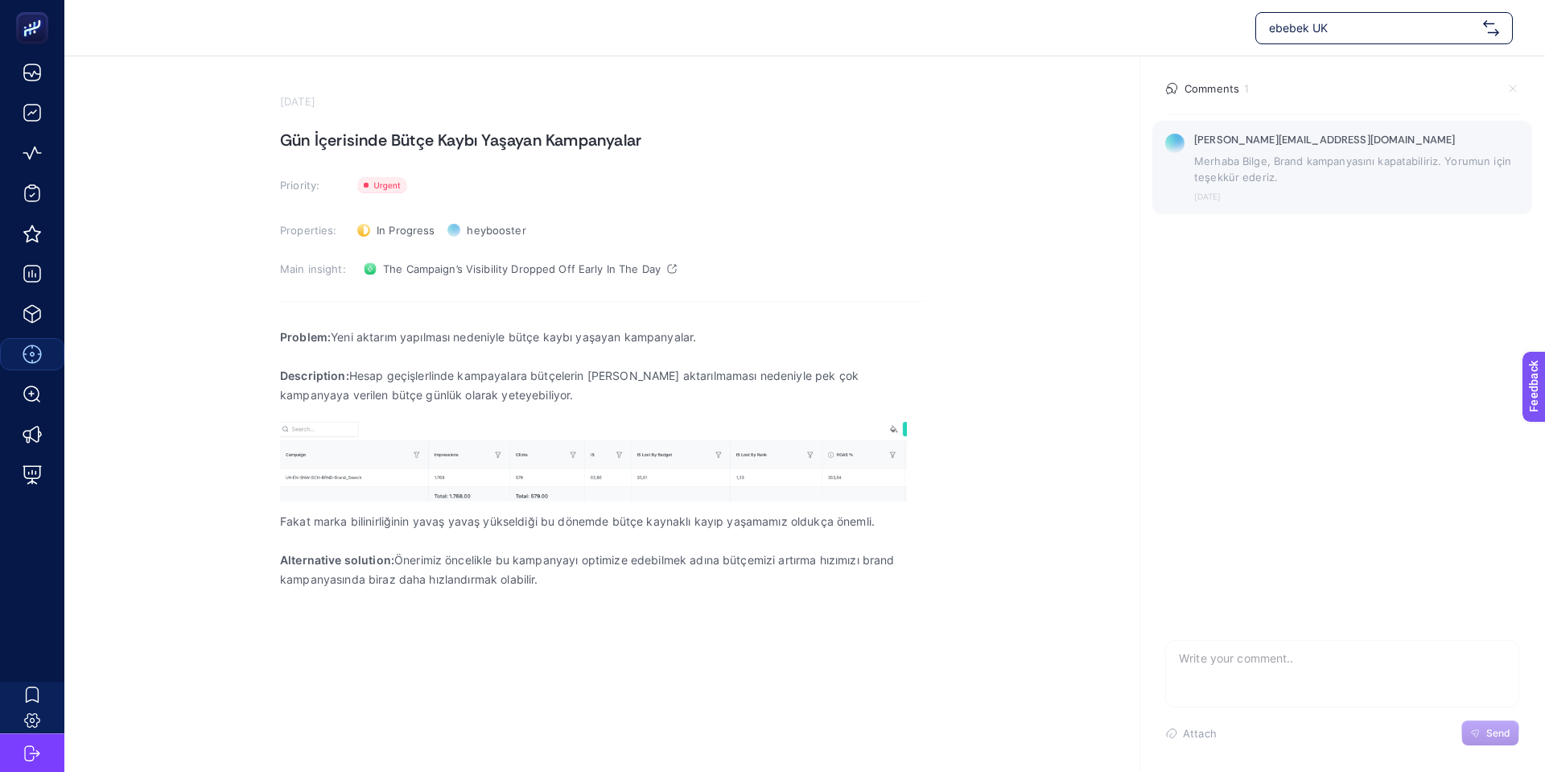
click at [1234, 163] on p "Merhaba Bilge, Brand kampanyasını kapatabiliriz. Yorumun için teşekkür ederiz." at bounding box center [1356, 169] width 325 height 32
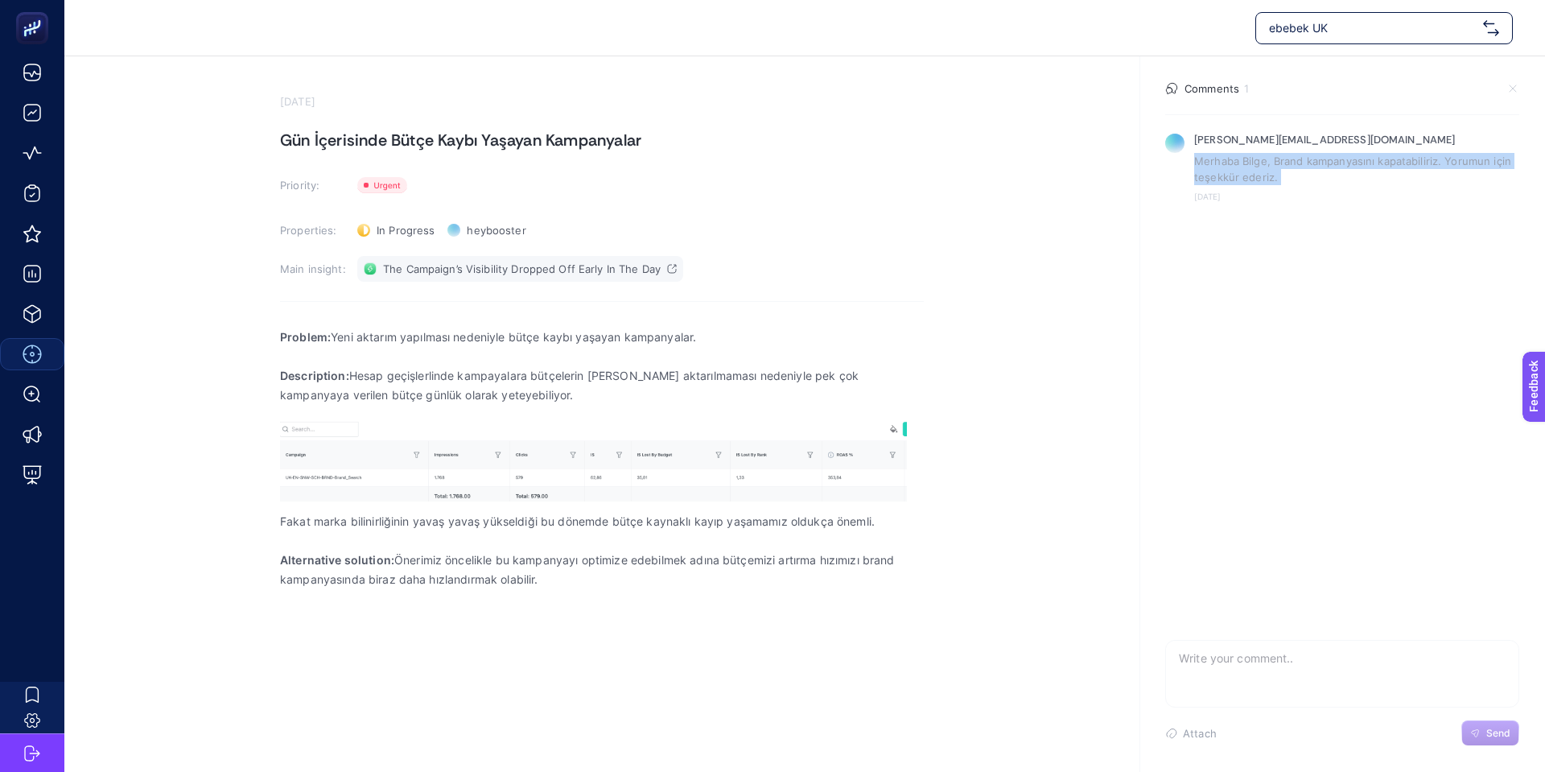
click at [568, 273] on span "The Campaign’s Visibility Dropped Off Early In The Day" at bounding box center [522, 268] width 278 height 13
